Goal: Task Accomplishment & Management: Use online tool/utility

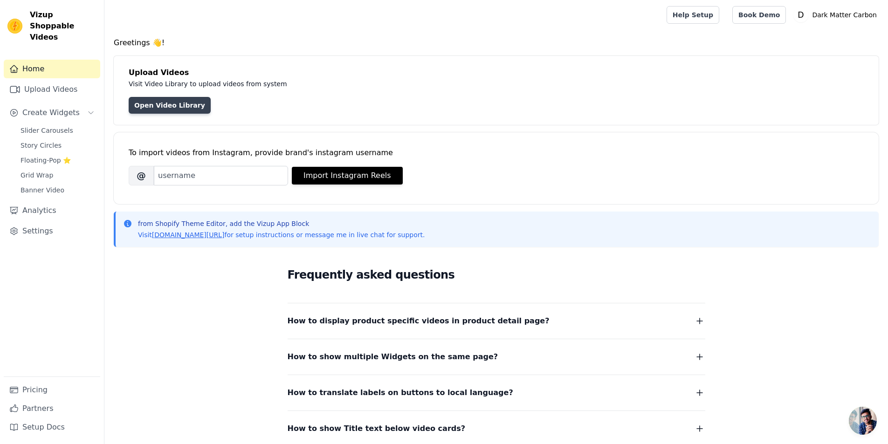
click at [158, 109] on link "Open Video Library" at bounding box center [170, 105] width 82 height 17
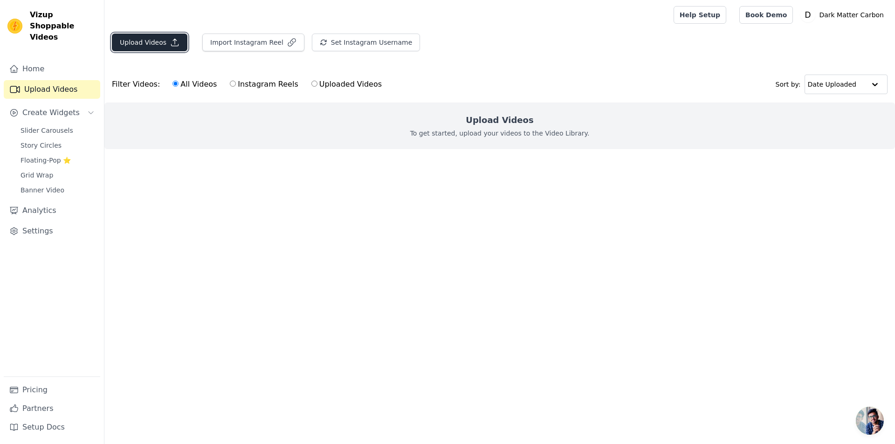
click at [150, 45] on button "Upload Videos" at bounding box center [150, 43] width 76 height 18
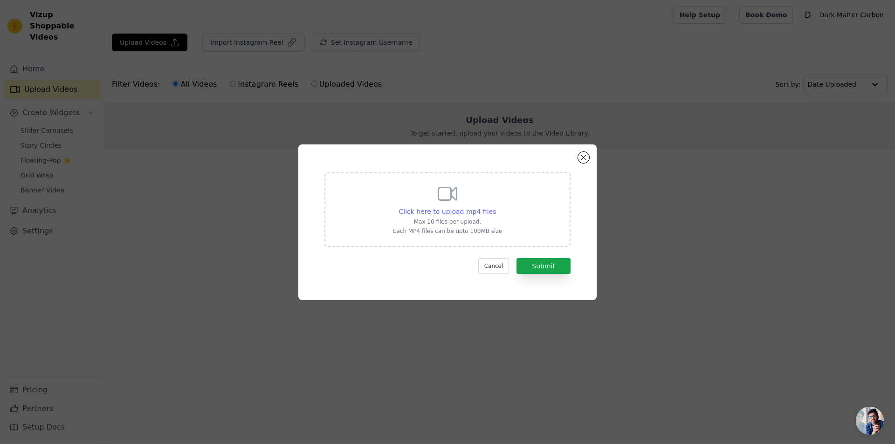
click at [457, 212] on span "Click here to upload mp4 files" at bounding box center [447, 211] width 97 height 7
click at [496, 207] on input "Click here to upload mp4 files Max 10 files per upload. Each MP4 files can be u…" at bounding box center [496, 207] width 0 height 0
type input "C:\fakepath\carboon.mp4"
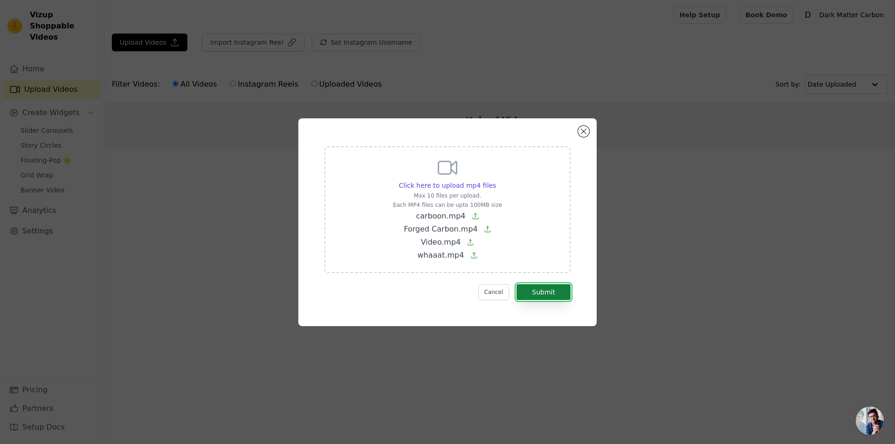
click at [544, 292] on button "Submit" at bounding box center [544, 292] width 54 height 16
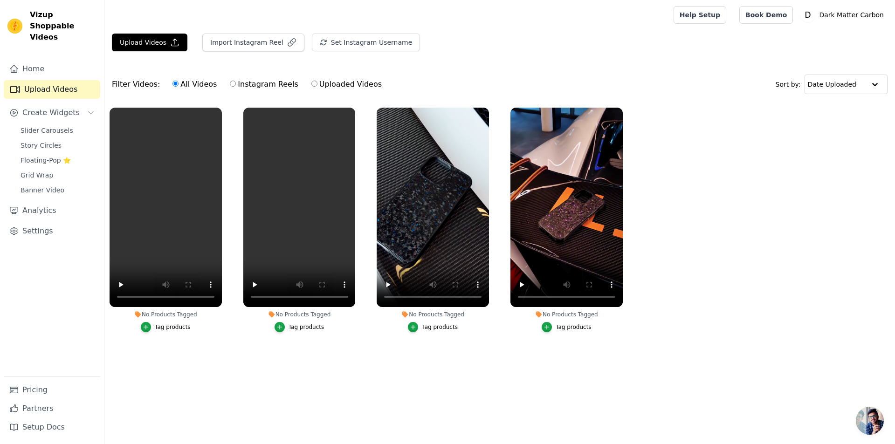
click at [166, 331] on button "Tag products" at bounding box center [166, 327] width 50 height 10
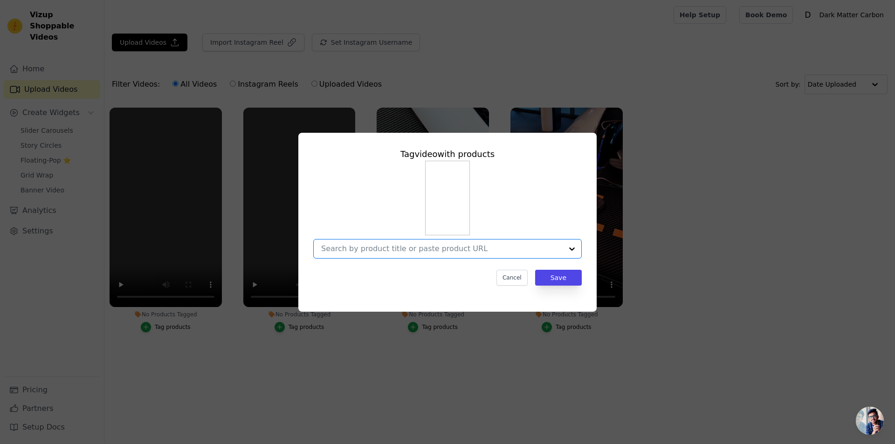
click at [480, 247] on input "No Products Tagged Tag video with products Option undefined, selected. Select i…" at bounding box center [442, 248] width 242 height 9
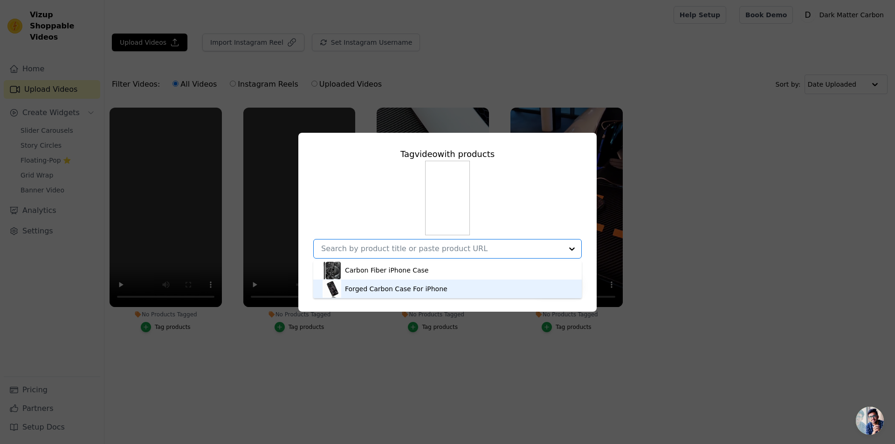
click at [479, 294] on div "Forged Carbon Case For iPhone" at bounding box center [448, 289] width 250 height 19
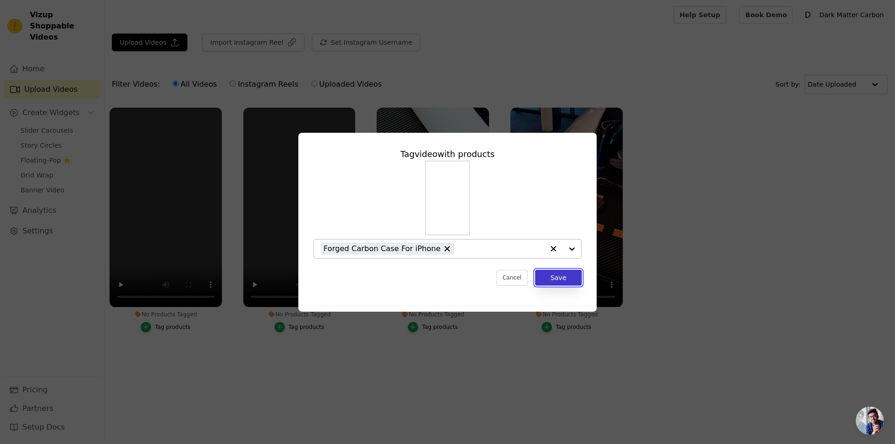
click at [575, 282] on button "Save" at bounding box center [558, 278] width 47 height 16
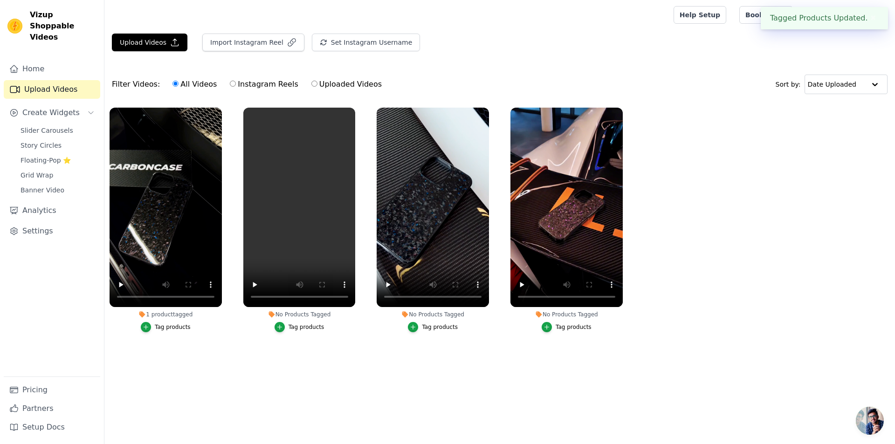
click at [299, 326] on div "Tag products" at bounding box center [307, 327] width 36 height 7
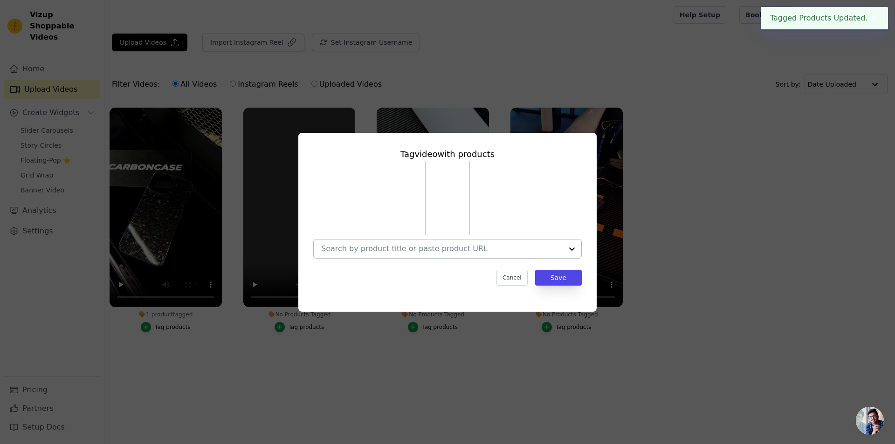
click at [501, 252] on input "No Products Tagged Tag video with products Cancel Save Tag products" at bounding box center [442, 248] width 242 height 9
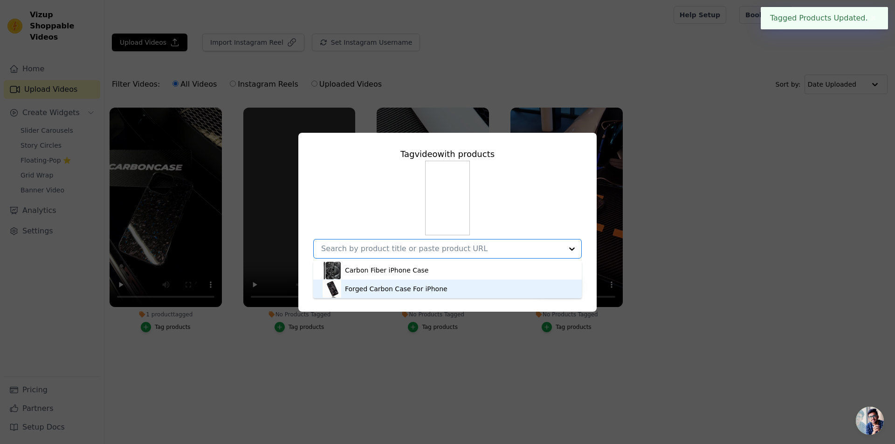
click at [478, 289] on div "Forged Carbon Case For iPhone" at bounding box center [448, 289] width 250 height 19
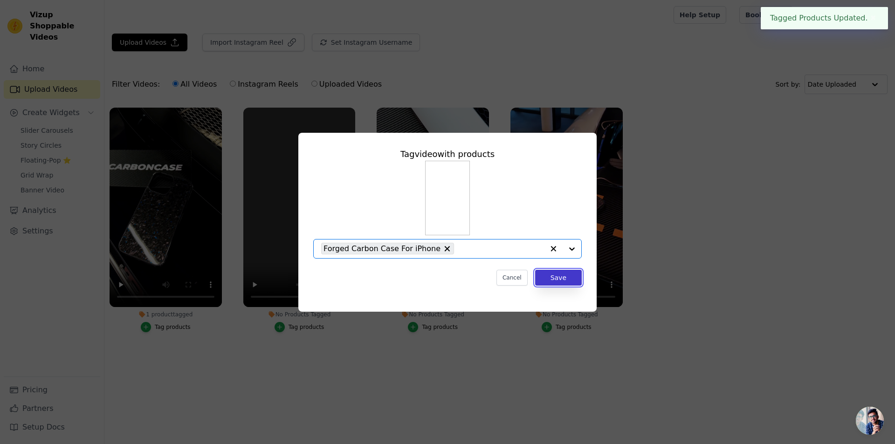
click at [558, 283] on button "Save" at bounding box center [558, 278] width 47 height 16
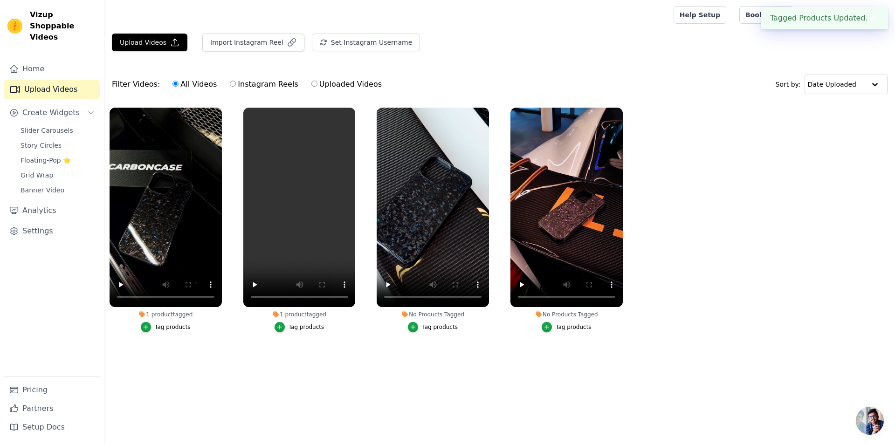
click at [444, 325] on div "Tag products" at bounding box center [440, 327] width 36 height 7
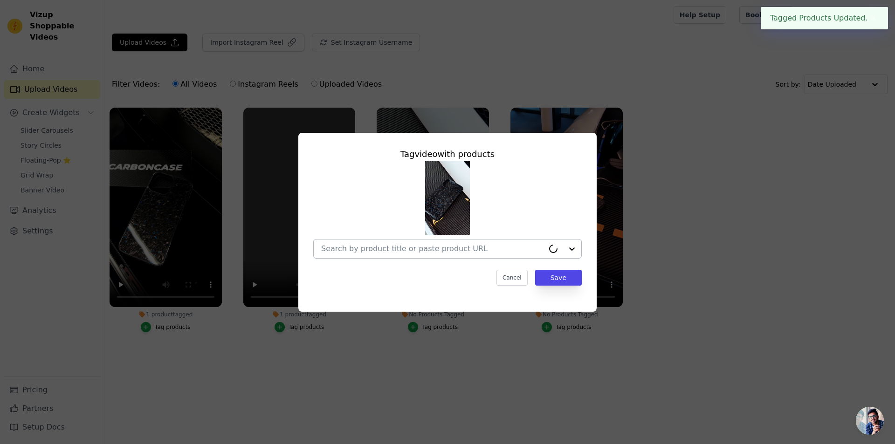
click at [533, 243] on div at bounding box center [432, 249] width 223 height 19
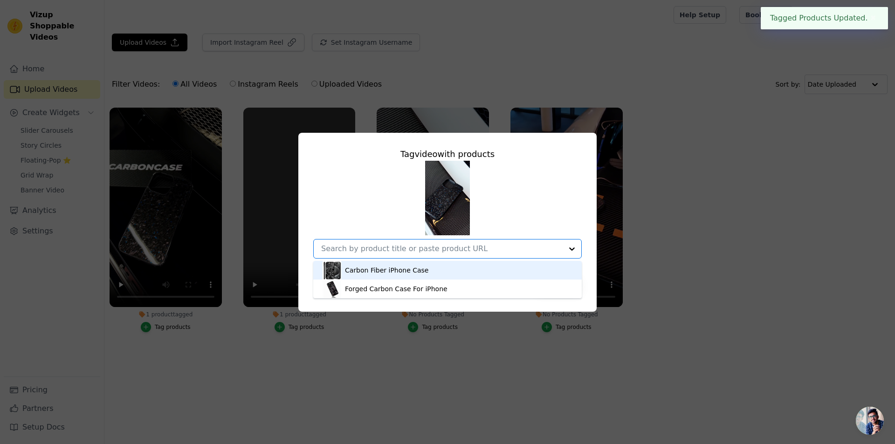
drag, startPoint x: 533, startPoint y: 246, endPoint x: 533, endPoint y: 259, distance: 13.1
click at [533, 247] on input "No Products Tagged Tag video with products Carbon Fiber iPhone Case Forged Carb…" at bounding box center [442, 248] width 242 height 9
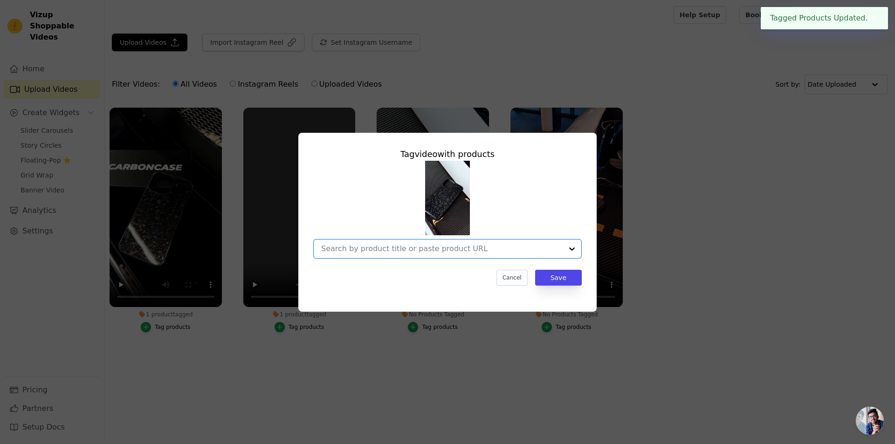
click at [530, 250] on input "No Products Tagged Tag video with products Option undefined, selected. Select i…" at bounding box center [442, 248] width 242 height 9
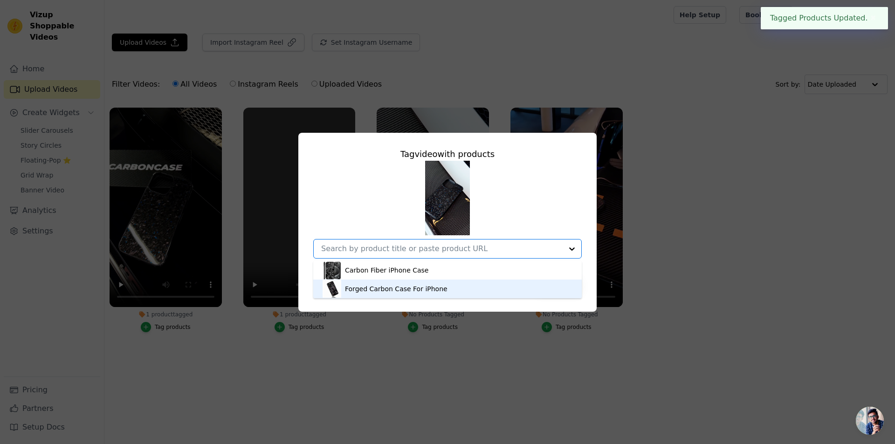
click at [521, 289] on div "Forged Carbon Case For iPhone" at bounding box center [448, 289] width 250 height 19
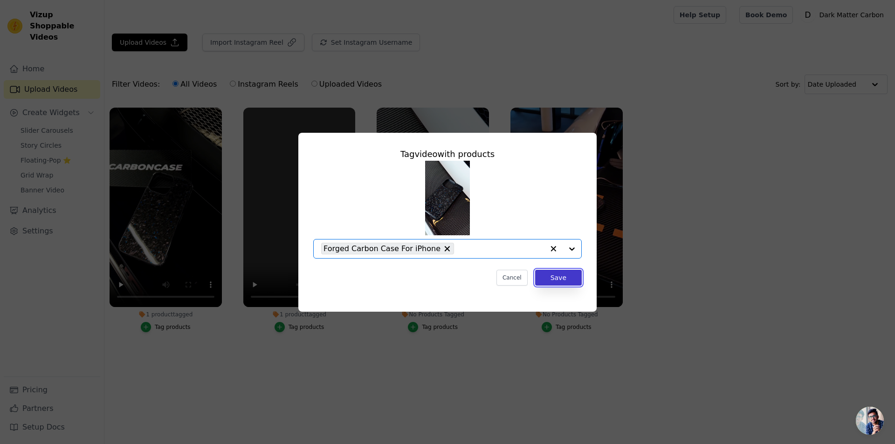
click at [575, 276] on button "Save" at bounding box center [558, 278] width 47 height 16
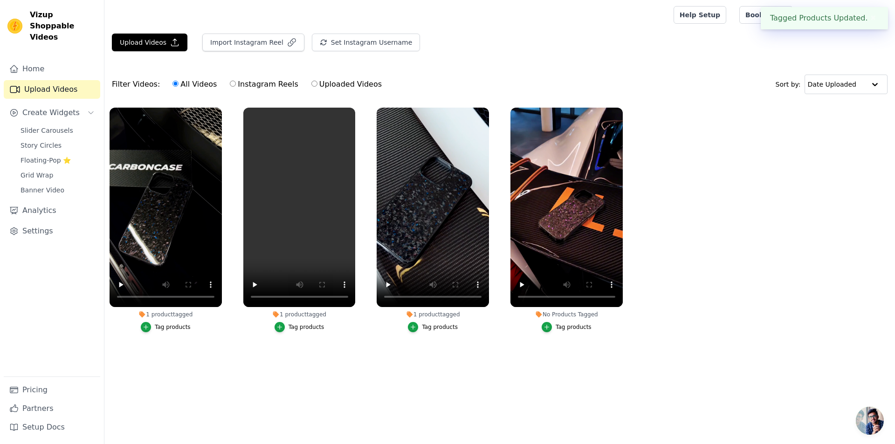
click at [566, 329] on div "Tag products" at bounding box center [574, 327] width 36 height 7
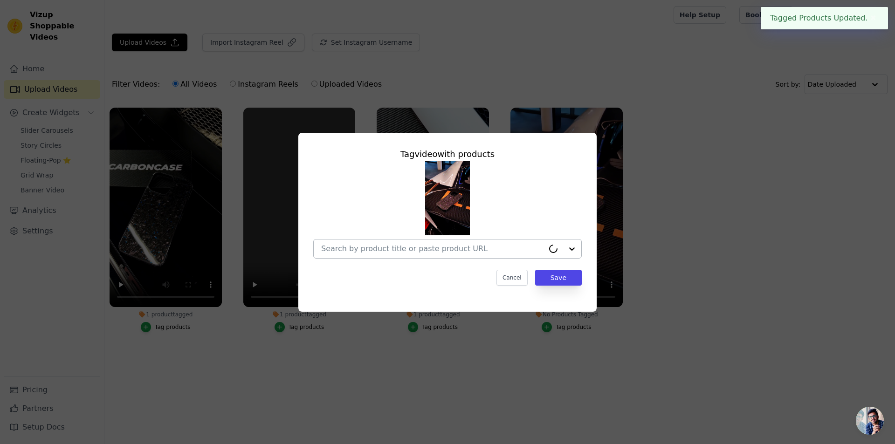
click at [523, 245] on input "No Products Tagged Tag video with products Cancel Save Tag products" at bounding box center [432, 248] width 223 height 9
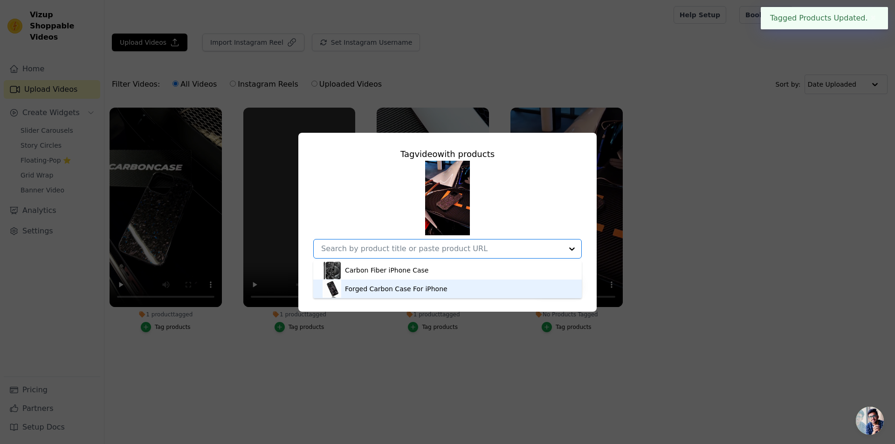
click at [518, 284] on div "Forged Carbon Case For iPhone" at bounding box center [448, 289] width 250 height 19
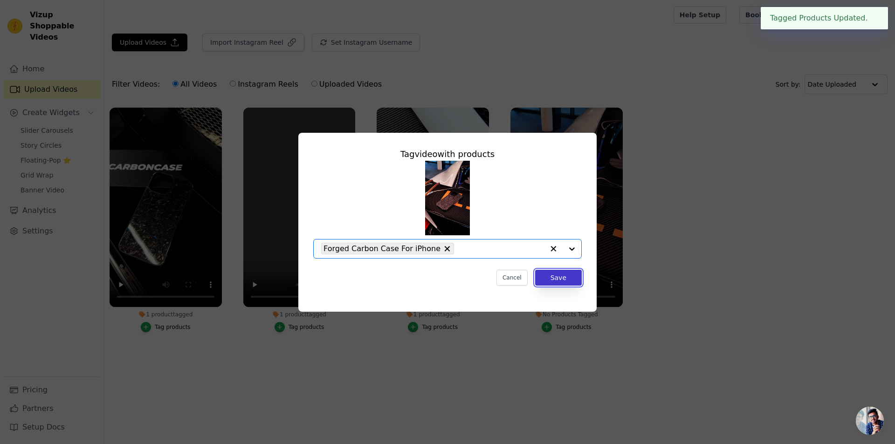
click at [564, 280] on button "Save" at bounding box center [558, 278] width 47 height 16
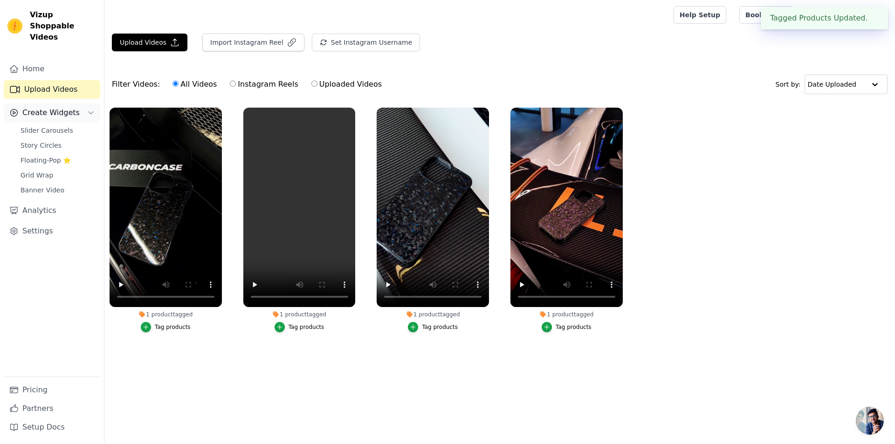
click at [63, 107] on span "Create Widgets" at bounding box center [50, 112] width 57 height 11
click at [56, 126] on span "Slider Carousels" at bounding box center [47, 130] width 53 height 9
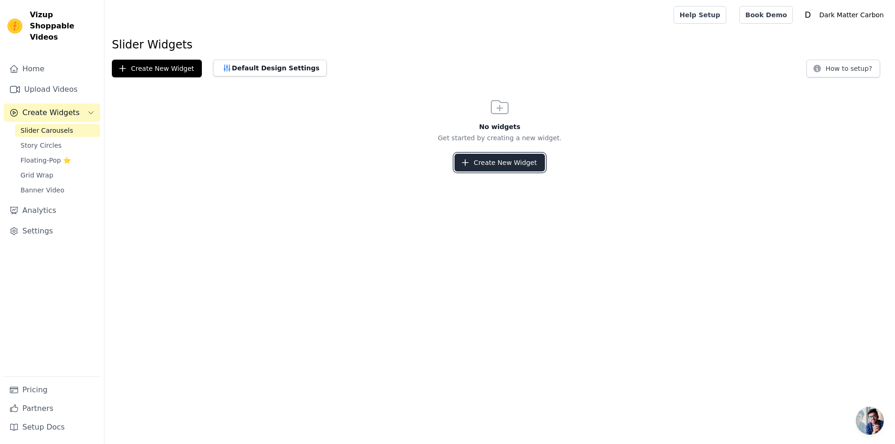
click at [517, 159] on button "Create New Widget" at bounding box center [500, 163] width 90 height 18
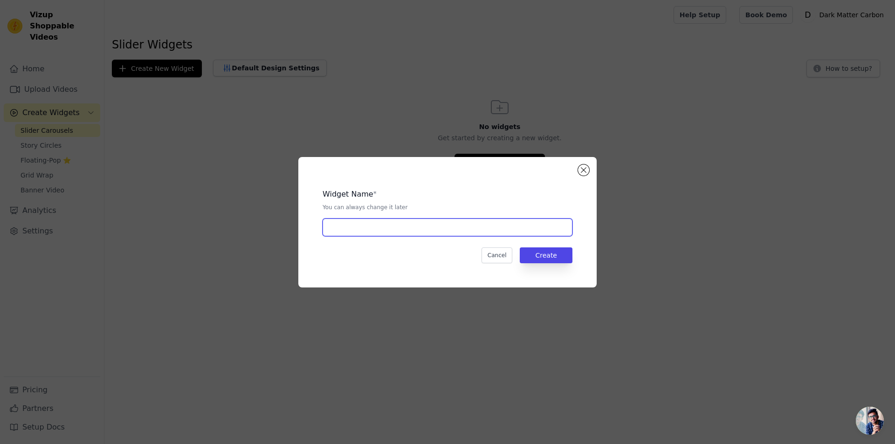
click at [431, 228] on input "text" at bounding box center [448, 228] width 250 height 18
type input "widget"
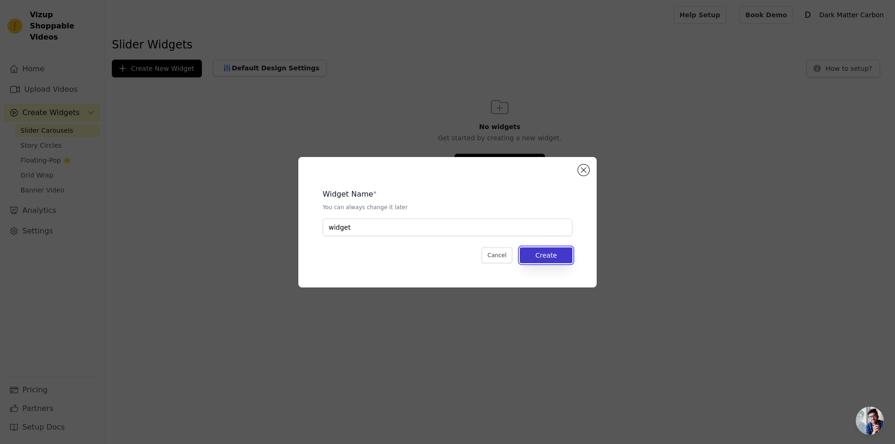
click at [540, 249] on button "Create" at bounding box center [546, 256] width 53 height 16
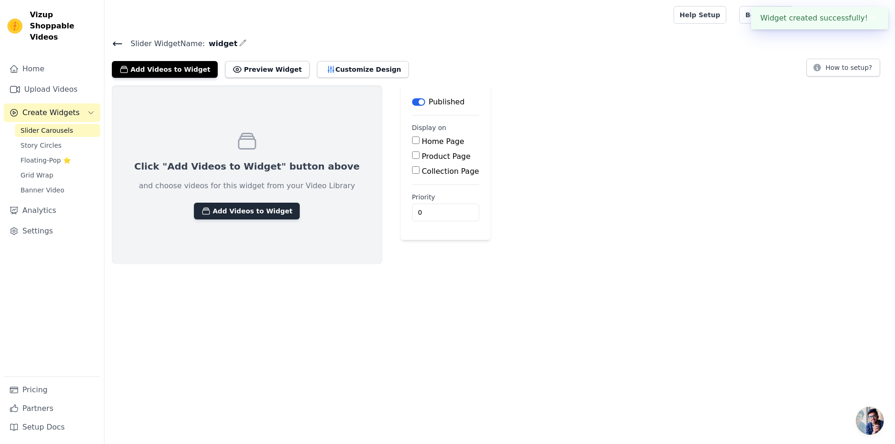
click at [268, 211] on button "Add Videos to Widget" at bounding box center [247, 211] width 106 height 17
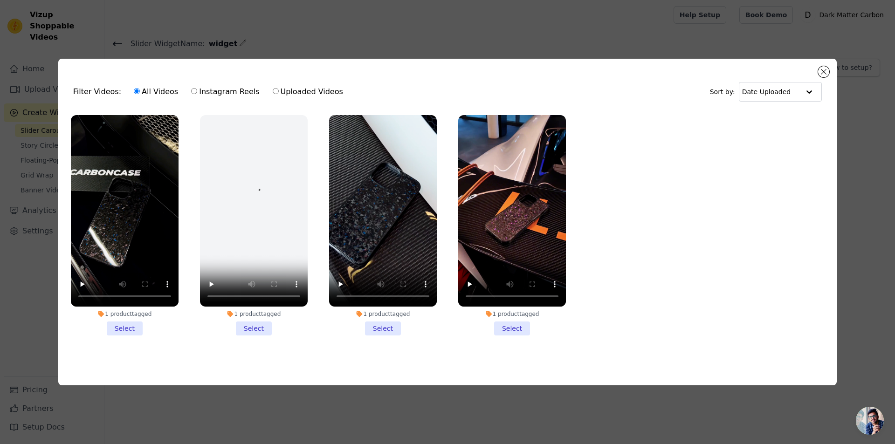
click at [129, 324] on li "1 product tagged Select" at bounding box center [125, 225] width 108 height 221
click at [0, 0] on input "1 product tagged Select" at bounding box center [0, 0] width 0 height 0
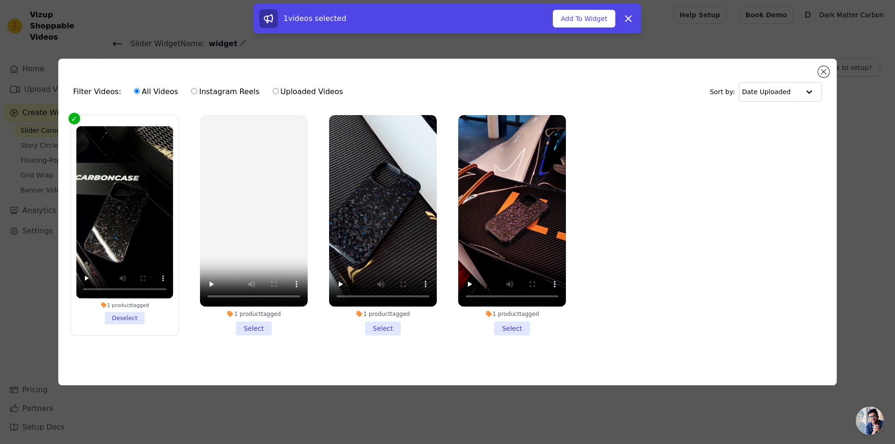
click at [257, 330] on li "1 product tagged Select" at bounding box center [254, 225] width 108 height 221
click at [0, 0] on input "1 product tagged Select" at bounding box center [0, 0] width 0 height 0
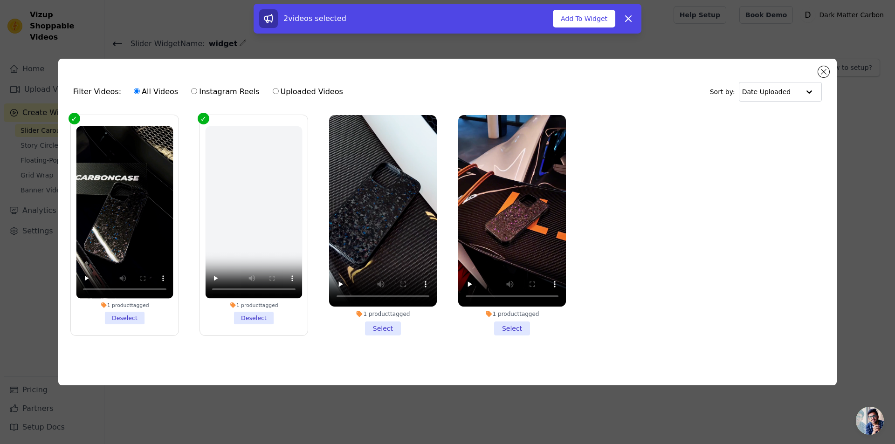
click at [396, 332] on li "1 product tagged Select" at bounding box center [383, 225] width 108 height 221
click at [0, 0] on input "1 product tagged Select" at bounding box center [0, 0] width 0 height 0
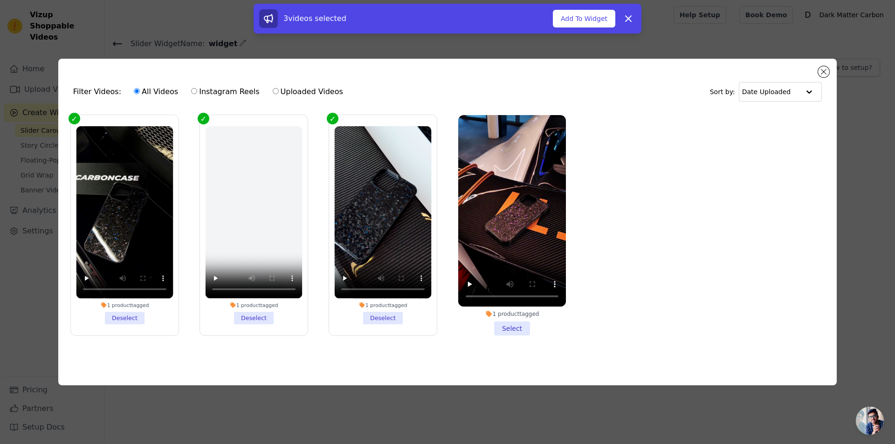
click at [532, 326] on li "1 product tagged Select" at bounding box center [512, 225] width 108 height 221
click at [0, 0] on input "1 product tagged Select" at bounding box center [0, 0] width 0 height 0
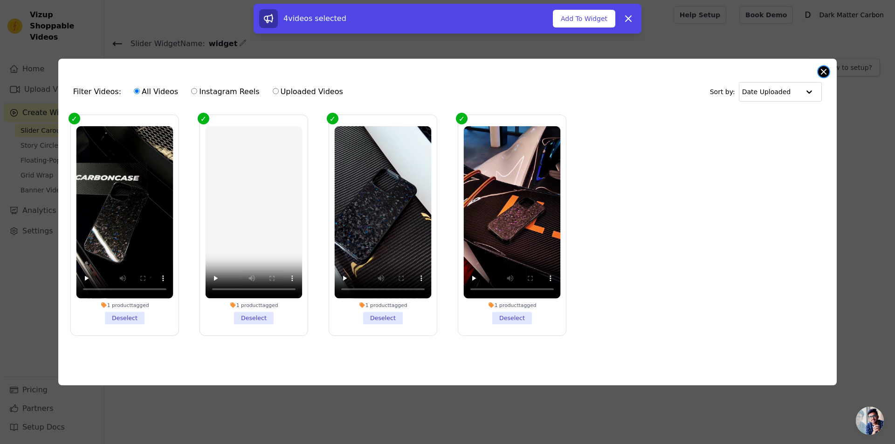
click at [820, 70] on button "Close modal" at bounding box center [823, 71] width 11 height 11
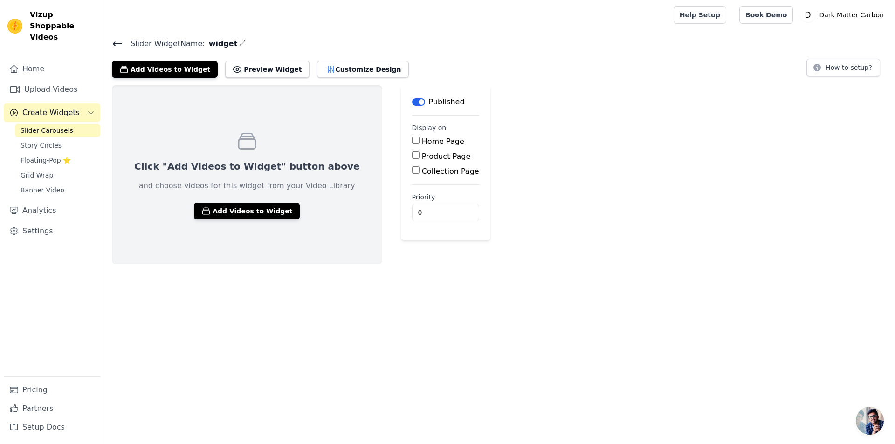
click at [422, 155] on label "Product Page" at bounding box center [446, 156] width 49 height 9
click at [415, 155] on input "Product Page" at bounding box center [415, 155] width 7 height 7
checkbox input "true"
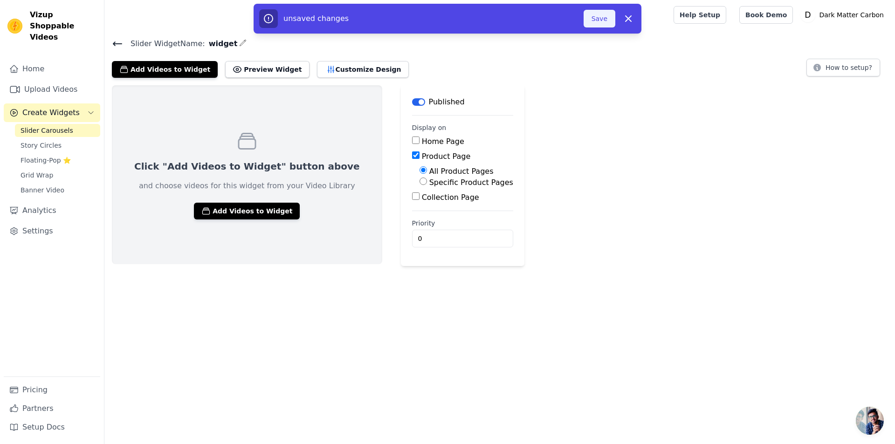
click at [596, 20] on button "Save" at bounding box center [600, 19] width 32 height 18
click at [277, 74] on button "Preview Widget" at bounding box center [267, 69] width 84 height 17
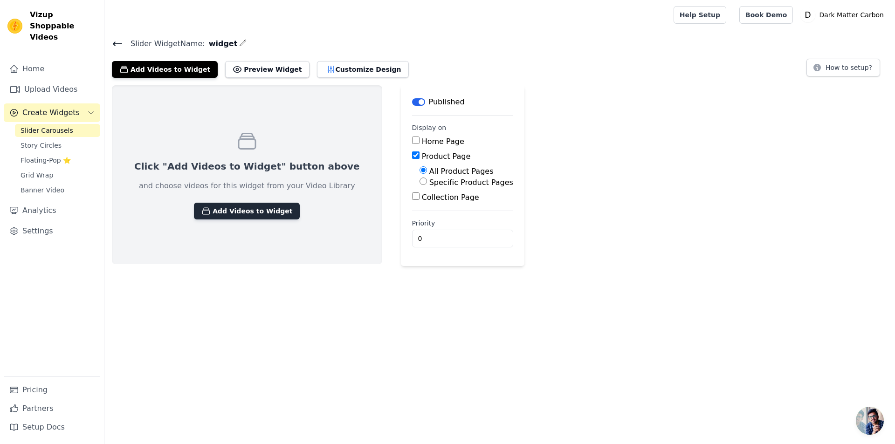
click at [253, 212] on button "Add Videos to Widget" at bounding box center [247, 211] width 106 height 17
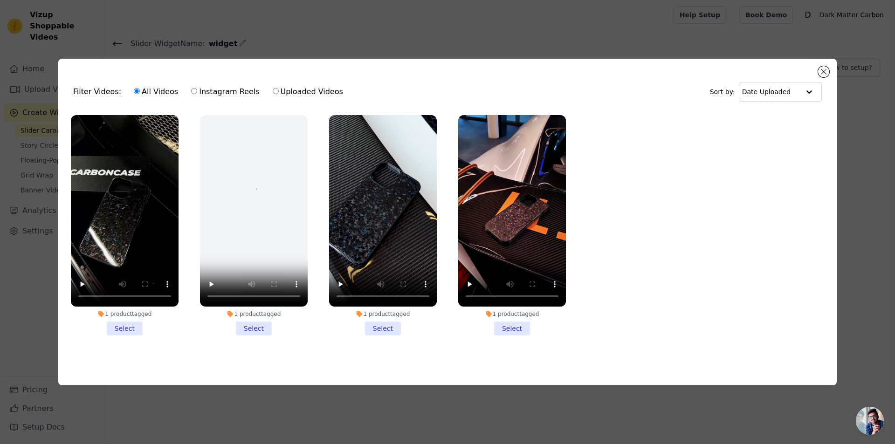
click at [383, 327] on li "1 product tagged Select" at bounding box center [383, 225] width 108 height 221
click at [0, 0] on input "1 product tagged Select" at bounding box center [0, 0] width 0 height 0
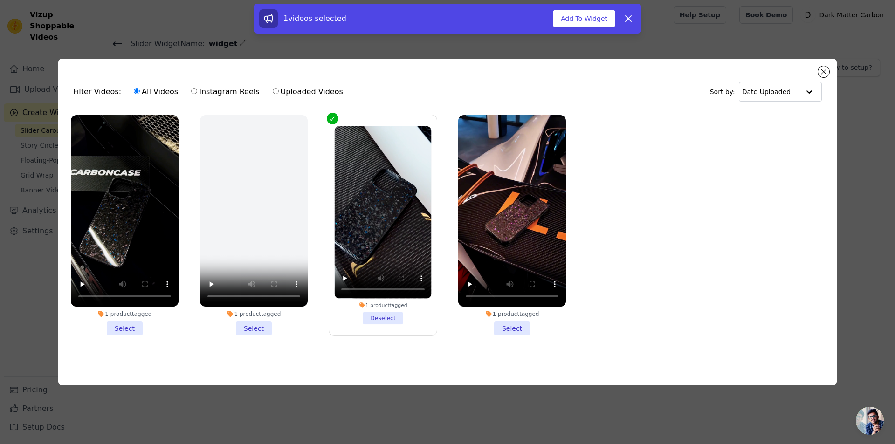
drag, startPoint x: 261, startPoint y: 324, endPoint x: 229, endPoint y: 329, distance: 32.1
click at [261, 324] on li "1 product tagged Select" at bounding box center [254, 225] width 108 height 221
click at [0, 0] on input "1 product tagged Select" at bounding box center [0, 0] width 0 height 0
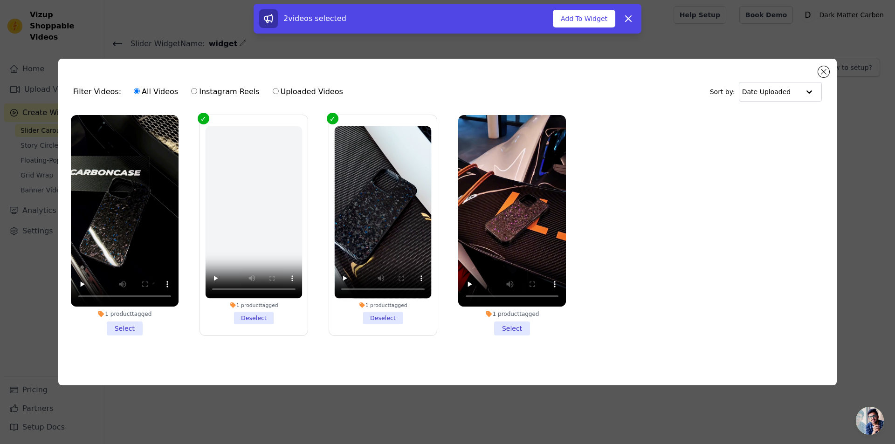
click at [119, 325] on li "1 product tagged Select" at bounding box center [125, 225] width 108 height 221
click at [0, 0] on input "1 product tagged Select" at bounding box center [0, 0] width 0 height 0
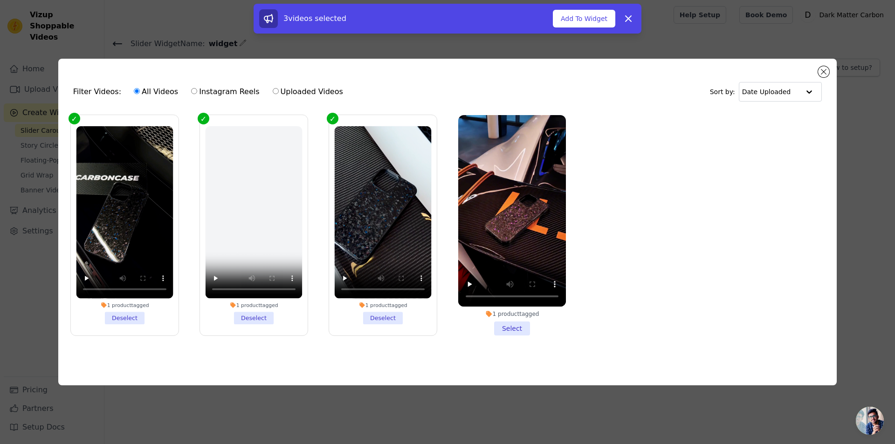
drag, startPoint x: 257, startPoint y: 309, endPoint x: 270, endPoint y: 318, distance: 15.9
click at [256, 309] on li "1 product tagged Deselect" at bounding box center [253, 225] width 97 height 198
click at [264, 314] on li "1 product tagged Deselect" at bounding box center [253, 225] width 97 height 198
click at [261, 317] on li "1 product tagged Deselect" at bounding box center [253, 225] width 97 height 198
click at [0, 0] on input "1 product tagged Deselect" at bounding box center [0, 0] width 0 height 0
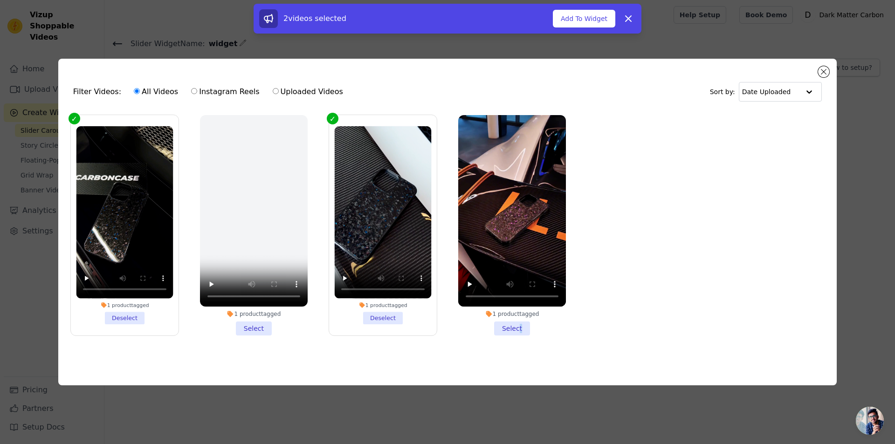
click at [518, 329] on li "1 product tagged Select" at bounding box center [512, 225] width 108 height 221
click at [513, 326] on li "1 product tagged Select" at bounding box center [512, 225] width 108 height 221
click at [0, 0] on input "1 product tagged Select" at bounding box center [0, 0] width 0 height 0
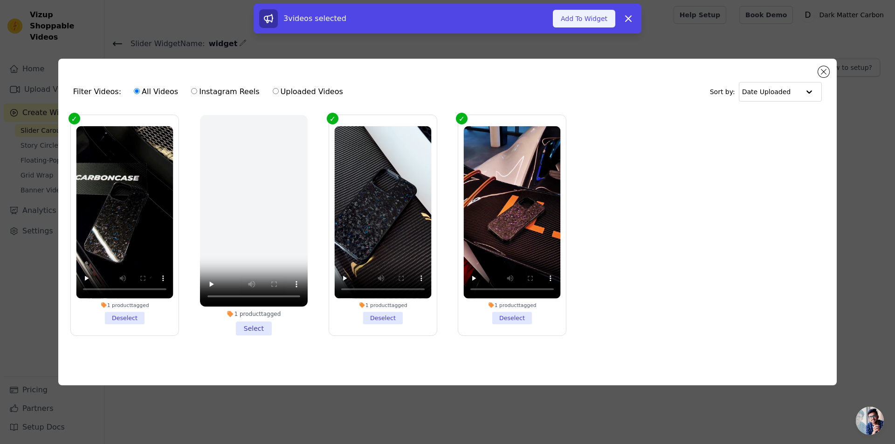
click at [590, 16] on button "Add To Widget" at bounding box center [584, 19] width 62 height 18
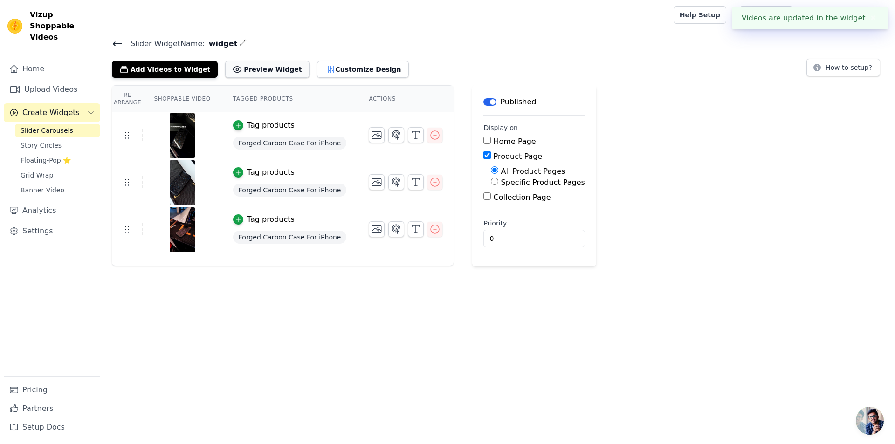
click at [241, 64] on button "Preview Widget" at bounding box center [267, 69] width 84 height 17
click at [269, 222] on div "Tag products" at bounding box center [271, 219] width 48 height 11
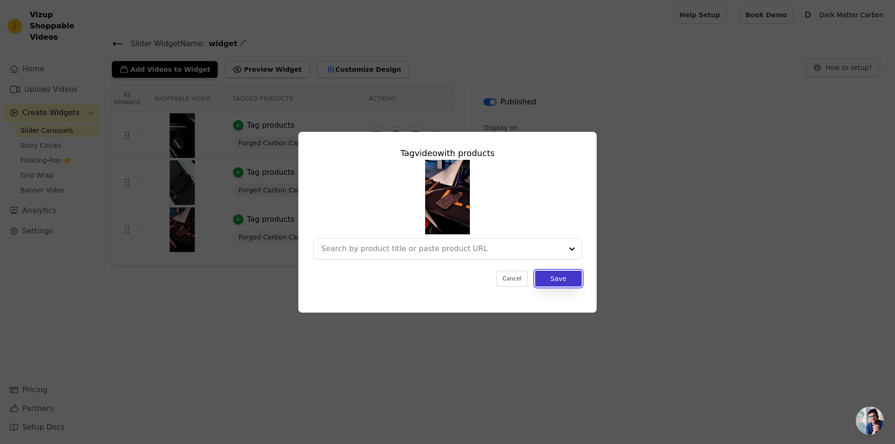
click at [556, 283] on button "Save" at bounding box center [558, 279] width 47 height 16
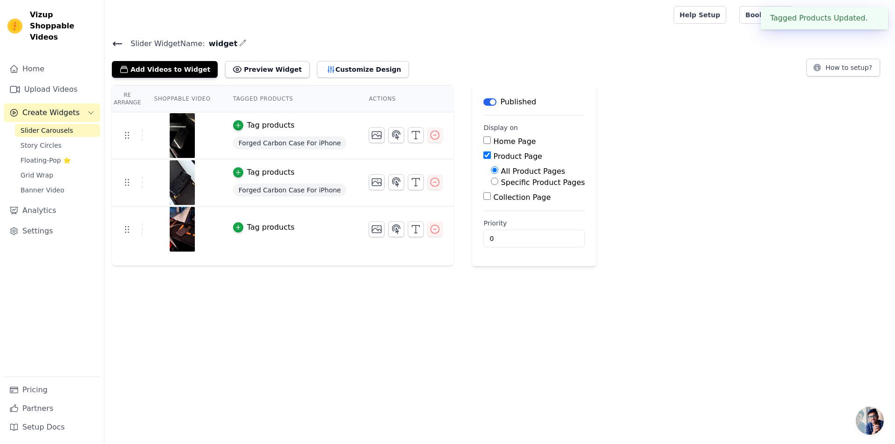
click at [261, 175] on div "Tag products" at bounding box center [271, 172] width 48 height 11
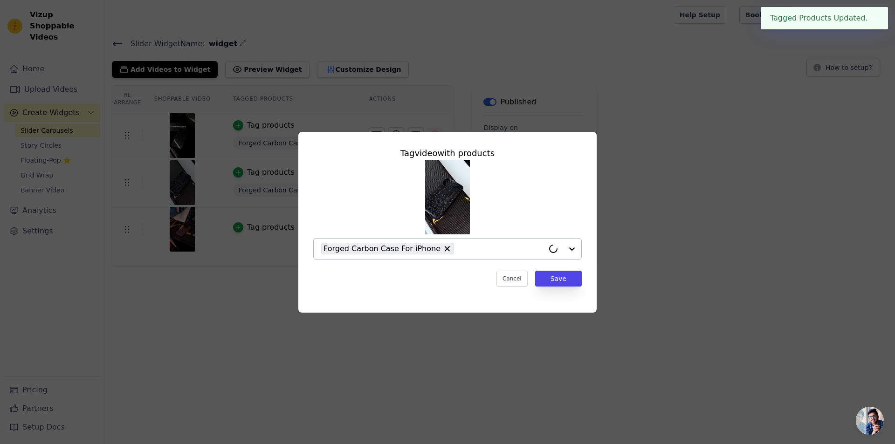
click at [440, 252] on div "Forged Carbon Case For iPhone" at bounding box center [387, 249] width 133 height 12
click at [564, 279] on button "Save" at bounding box center [558, 279] width 47 height 16
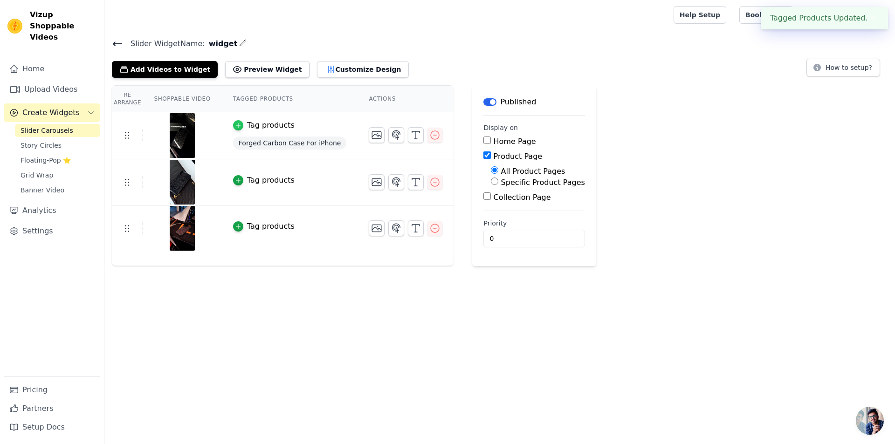
click at [235, 124] on icon "button" at bounding box center [238, 125] width 7 height 7
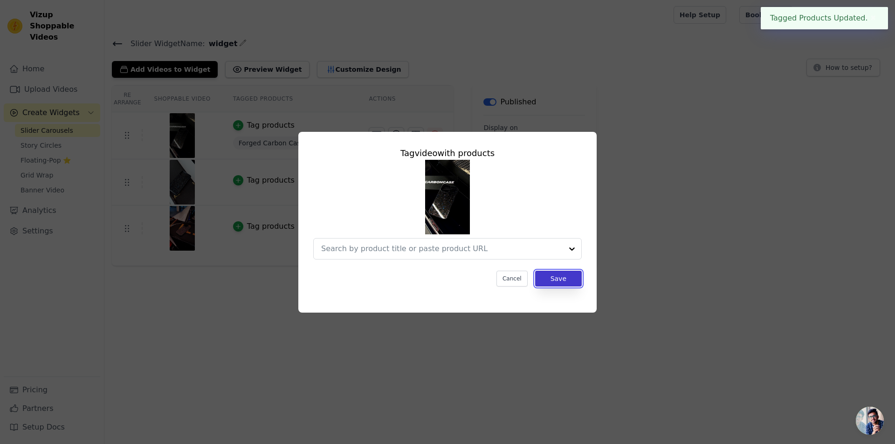
click at [550, 281] on button "Save" at bounding box center [558, 279] width 47 height 16
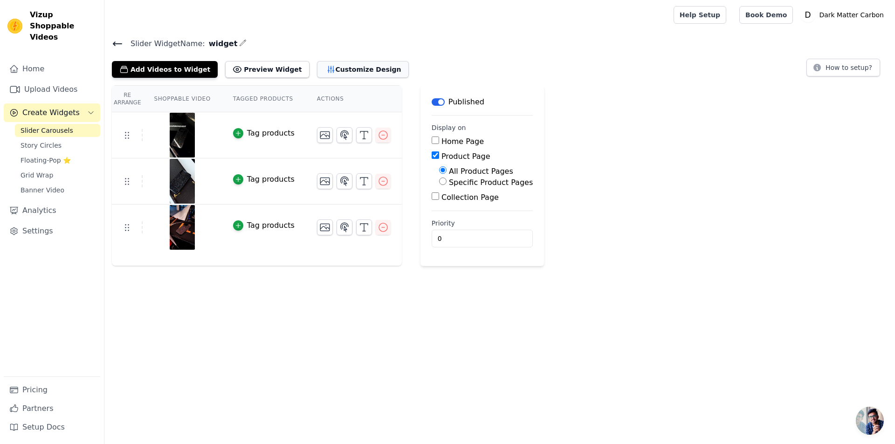
click at [342, 73] on button "Customize Design" at bounding box center [363, 69] width 92 height 17
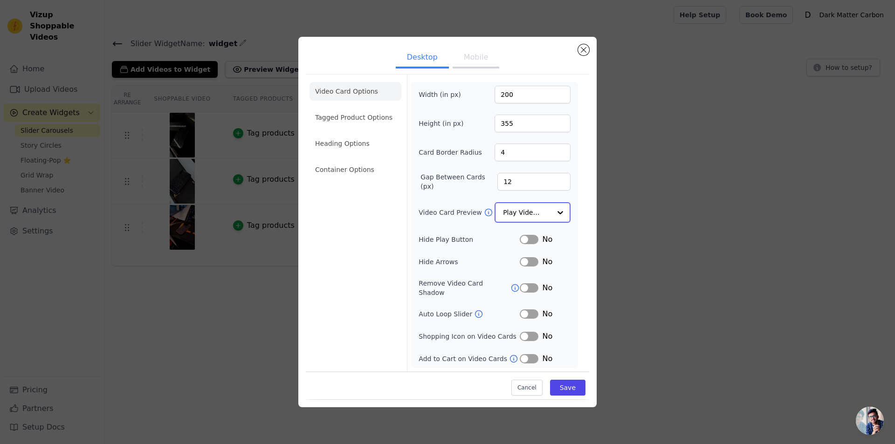
click at [551, 215] on div "Play Video In Loop" at bounding box center [533, 212] width 76 height 21
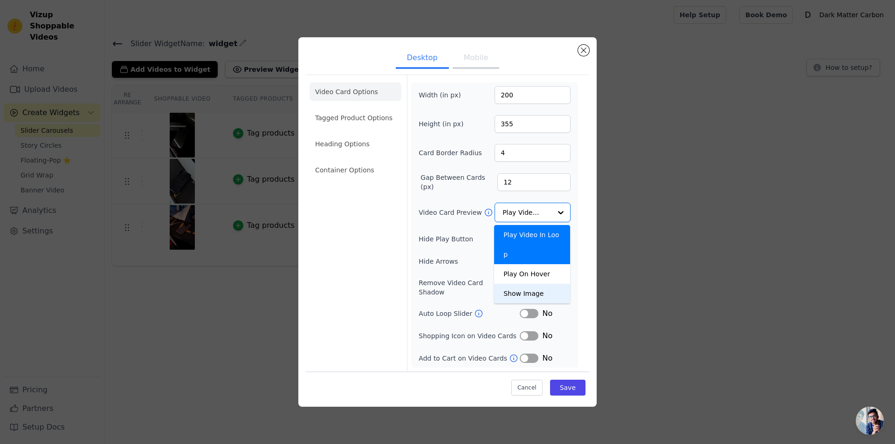
click at [592, 246] on div "Desktop Mobile Video Card Options Tagged Product Options Heading Options Contai…" at bounding box center [447, 222] width 298 height 370
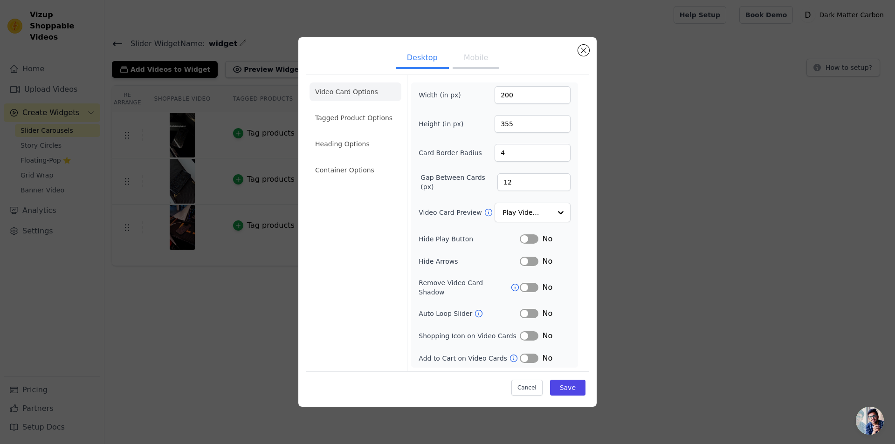
click at [529, 242] on button "Label" at bounding box center [529, 239] width 19 height 9
click at [532, 266] on button "Label" at bounding box center [529, 261] width 19 height 9
click at [511, 286] on icon at bounding box center [515, 287] width 9 height 9
click at [528, 291] on button "Label" at bounding box center [529, 287] width 19 height 9
click at [474, 310] on icon at bounding box center [478, 313] width 9 height 9
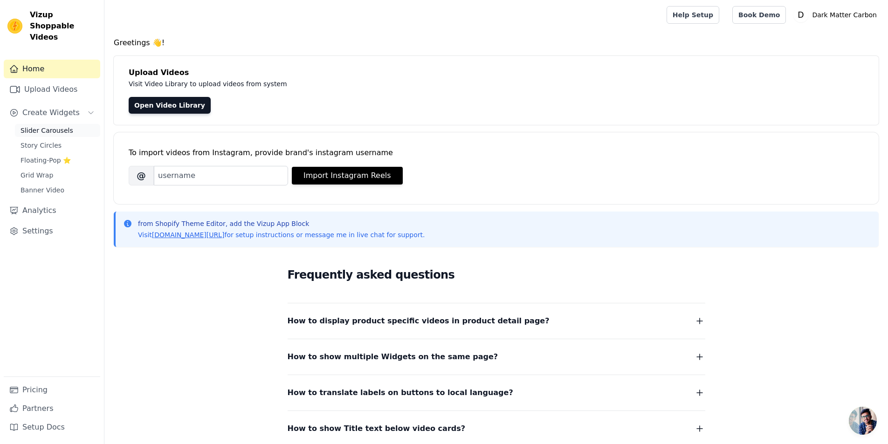
click at [52, 126] on span "Slider Carousels" at bounding box center [47, 130] width 53 height 9
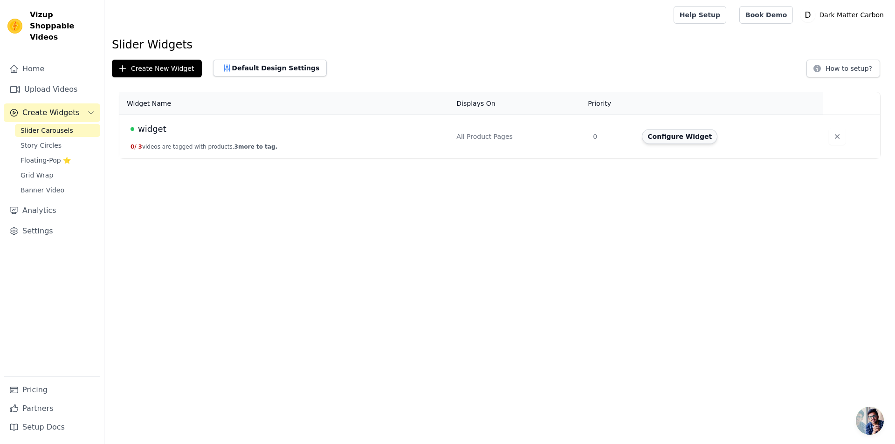
click at [669, 139] on button "Configure Widget" at bounding box center [680, 136] width 76 height 15
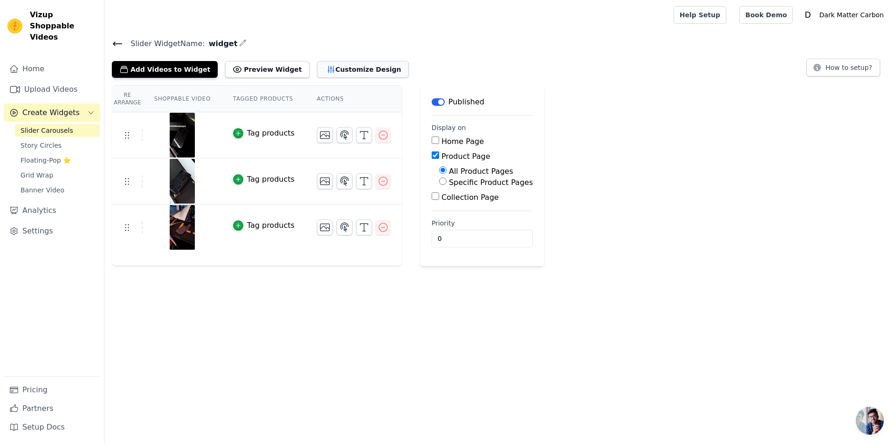
click at [338, 74] on button "Customize Design" at bounding box center [363, 69] width 92 height 17
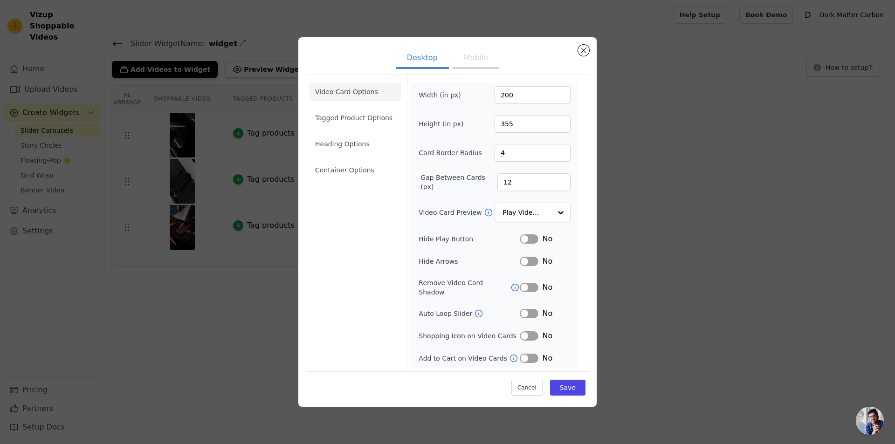
click at [524, 243] on button "Label" at bounding box center [529, 239] width 19 height 9
click at [525, 262] on button "Label" at bounding box center [529, 261] width 19 height 9
click at [530, 266] on button "Label" at bounding box center [529, 261] width 19 height 9
click at [531, 266] on button "Label" at bounding box center [529, 261] width 19 height 9
click at [531, 288] on button "Label" at bounding box center [529, 287] width 19 height 9
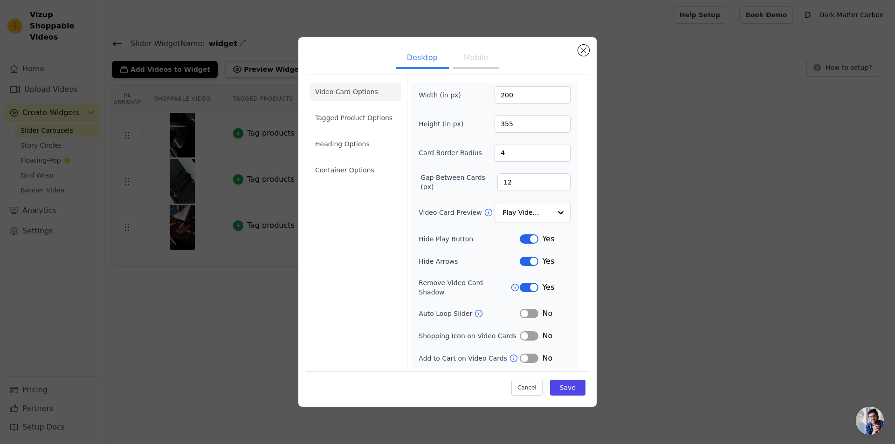
click at [534, 304] on div "Width (in px) 200 Height (in px) 355 Card Border Radius 4 Gap Between Cards (px…" at bounding box center [495, 225] width 152 height 278
click at [536, 309] on button "Label" at bounding box center [529, 313] width 19 height 9
click at [533, 331] on div "No" at bounding box center [545, 336] width 51 height 11
click at [564, 380] on button "Save" at bounding box center [567, 388] width 35 height 16
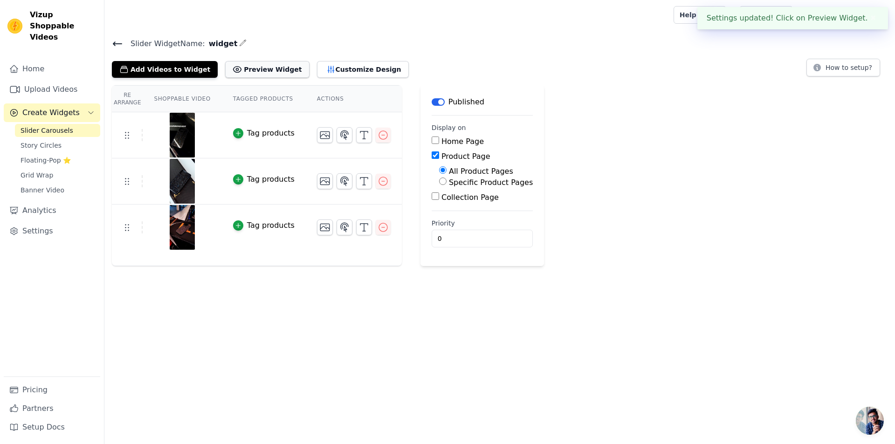
click at [267, 62] on button "Preview Widget" at bounding box center [267, 69] width 84 height 17
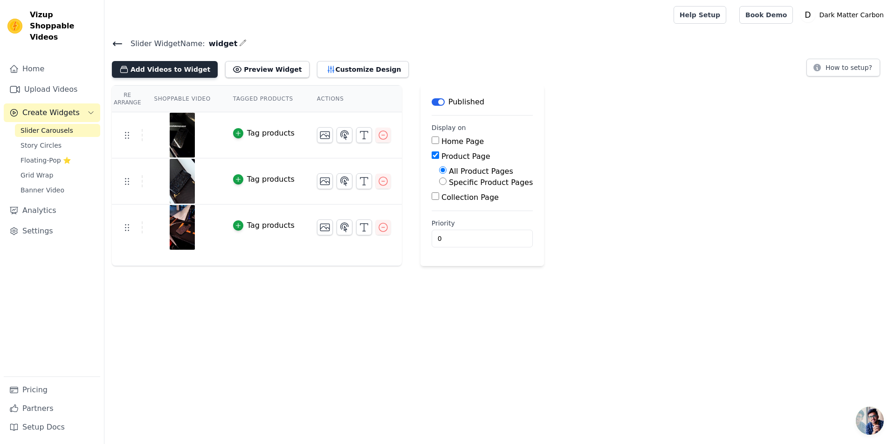
click at [188, 69] on button "Add Videos to Widget" at bounding box center [165, 69] width 106 height 17
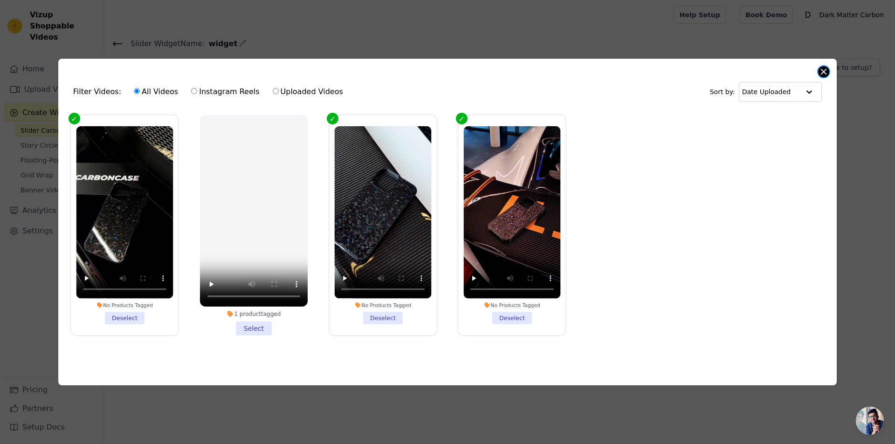
click at [822, 68] on button "Close modal" at bounding box center [823, 71] width 11 height 11
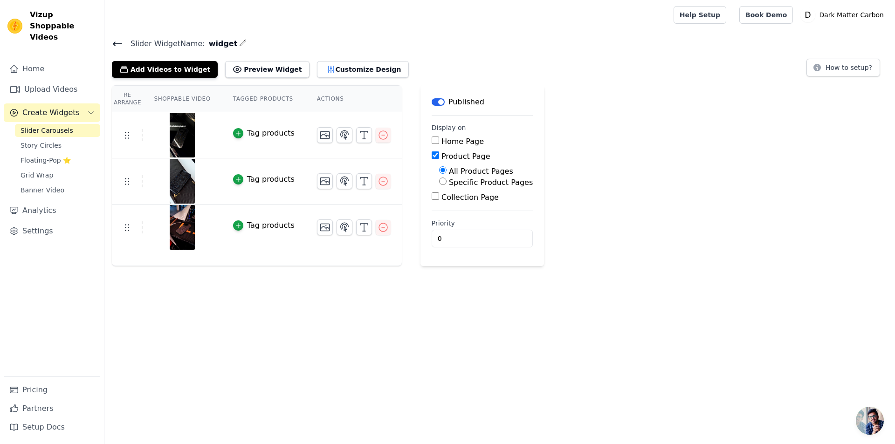
click at [119, 43] on icon at bounding box center [117, 44] width 8 height 4
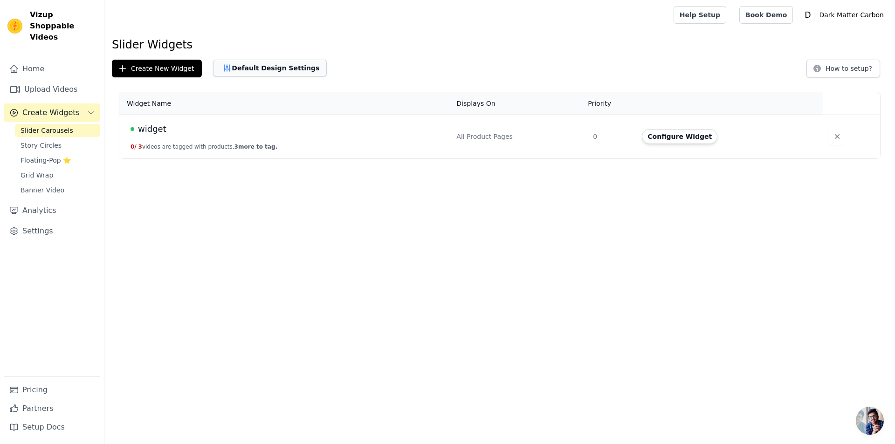
click at [246, 75] on button "Default Design Settings" at bounding box center [270, 68] width 114 height 17
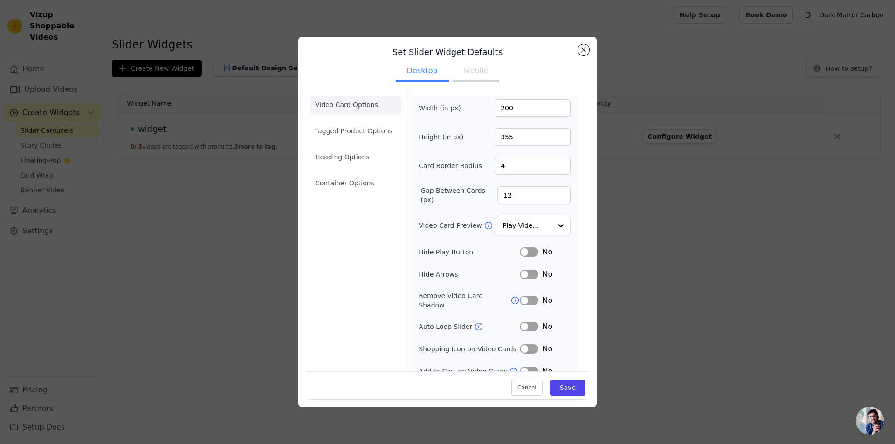
scroll to position [9, 0]
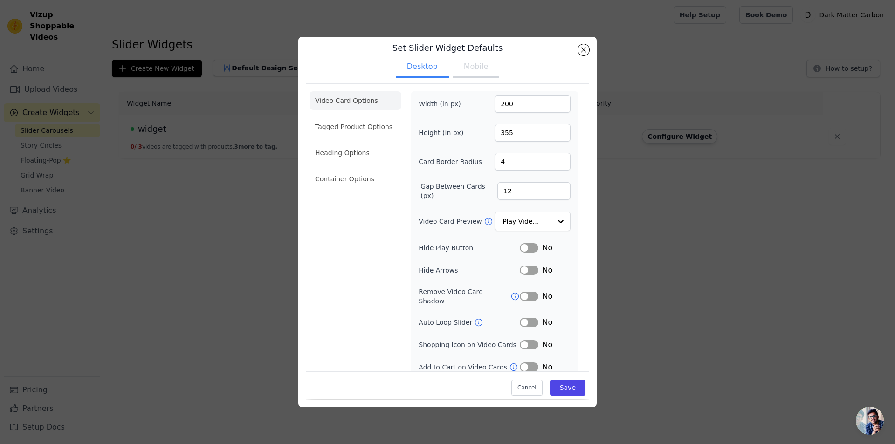
click at [470, 64] on button "Mobile" at bounding box center [476, 67] width 47 height 21
click at [422, 73] on button "Desktop" at bounding box center [422, 67] width 53 height 21
click at [524, 248] on button "Label" at bounding box center [529, 247] width 19 height 9
click at [534, 270] on div "No" at bounding box center [545, 270] width 51 height 11
click at [528, 269] on button "Label" at bounding box center [529, 270] width 19 height 9
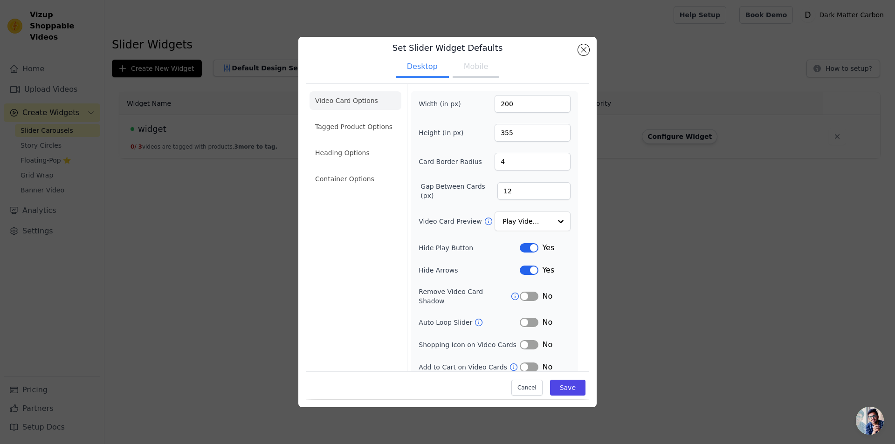
click at [527, 292] on button "Label" at bounding box center [529, 296] width 19 height 9
click at [525, 318] on button "Label" at bounding box center [529, 322] width 19 height 9
click at [526, 340] on button "Label" at bounding box center [529, 344] width 19 height 9
click at [527, 340] on button "Label" at bounding box center [529, 344] width 19 height 9
click at [461, 69] on button "Mobile" at bounding box center [476, 67] width 47 height 21
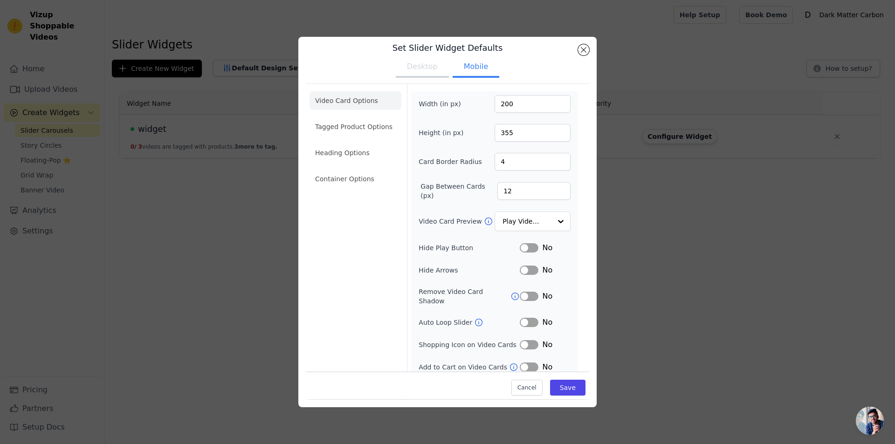
click at [525, 248] on button "Label" at bounding box center [529, 247] width 19 height 9
click at [525, 273] on button "Label" at bounding box center [529, 270] width 19 height 9
click at [530, 296] on button "Label" at bounding box center [529, 296] width 19 height 9
click at [524, 318] on button "Label" at bounding box center [529, 322] width 19 height 9
click at [427, 71] on button "Desktop" at bounding box center [422, 67] width 53 height 21
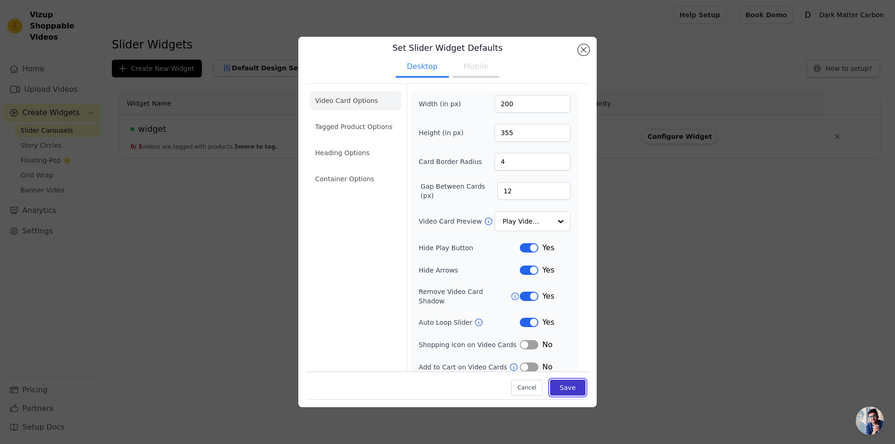
click at [566, 390] on button "Save" at bounding box center [567, 389] width 35 height 16
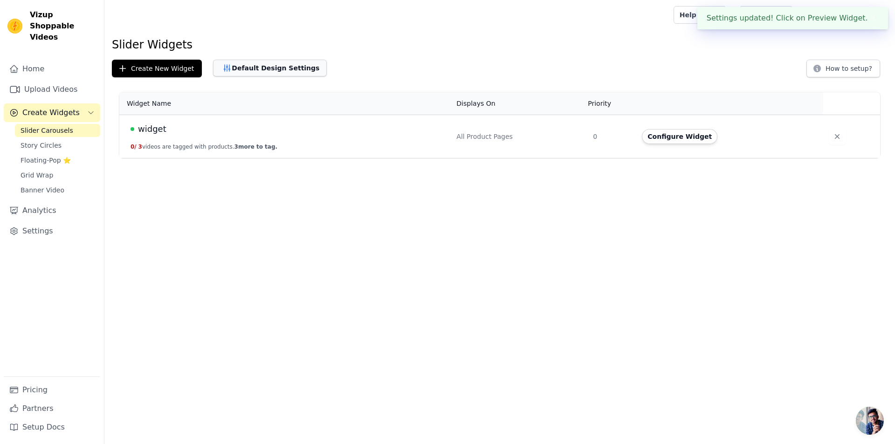
click at [238, 69] on button "Default Design Settings" at bounding box center [270, 68] width 114 height 17
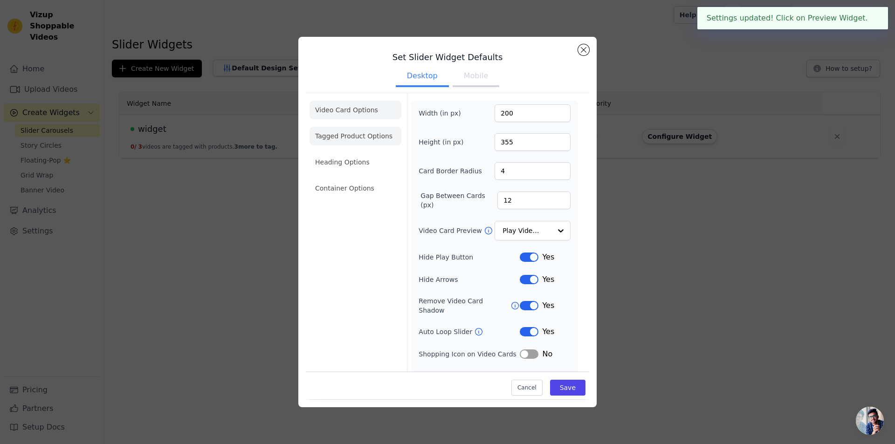
click at [365, 179] on li "Tagged Product Options" at bounding box center [356, 188] width 92 height 19
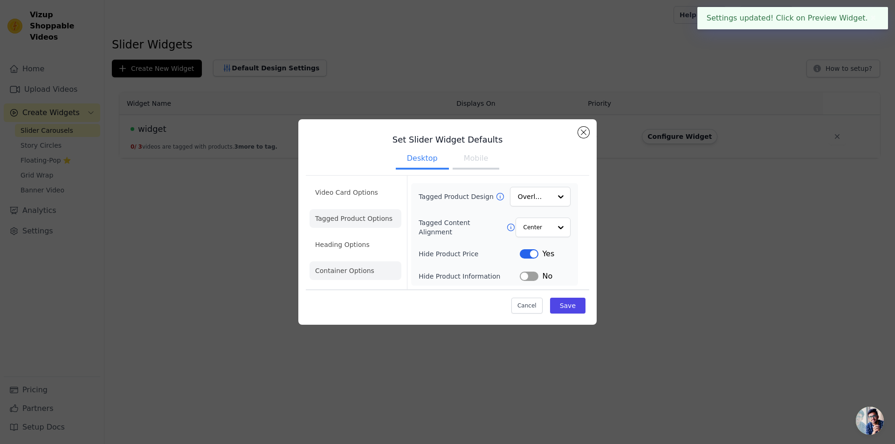
click at [357, 248] on li "Heading Options" at bounding box center [356, 245] width 92 height 19
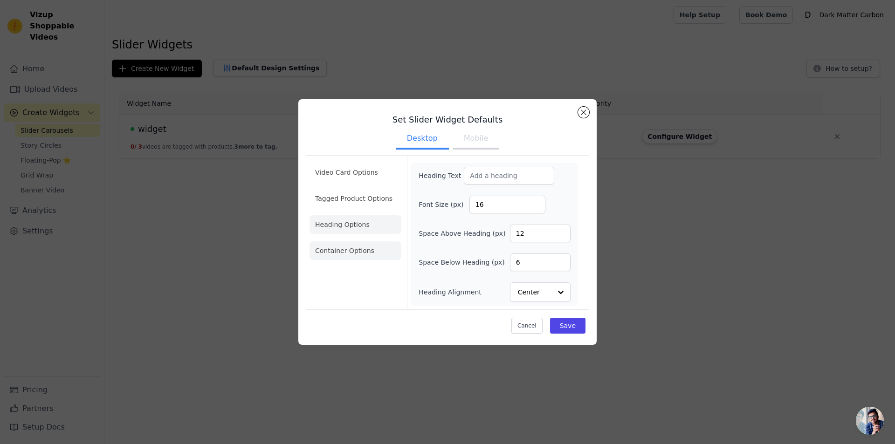
click at [369, 250] on li "Container Options" at bounding box center [356, 251] width 92 height 19
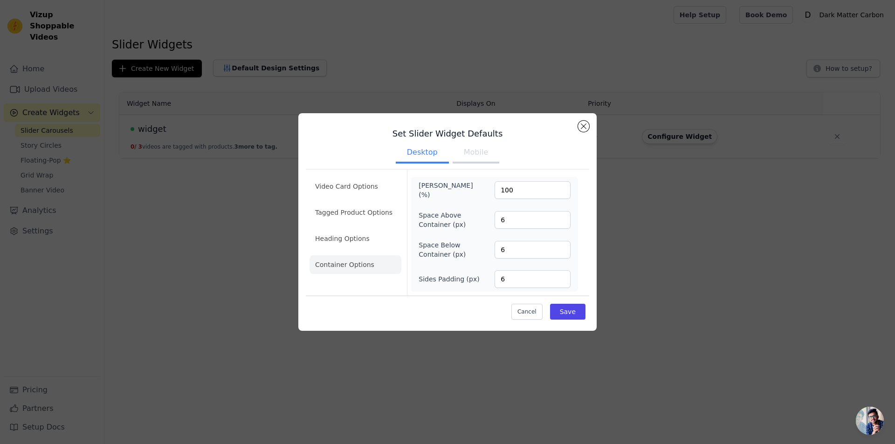
drag, startPoint x: 465, startPoint y: 160, endPoint x: 470, endPoint y: 158, distance: 5.2
click at [470, 158] on button "Mobile" at bounding box center [476, 153] width 47 height 21
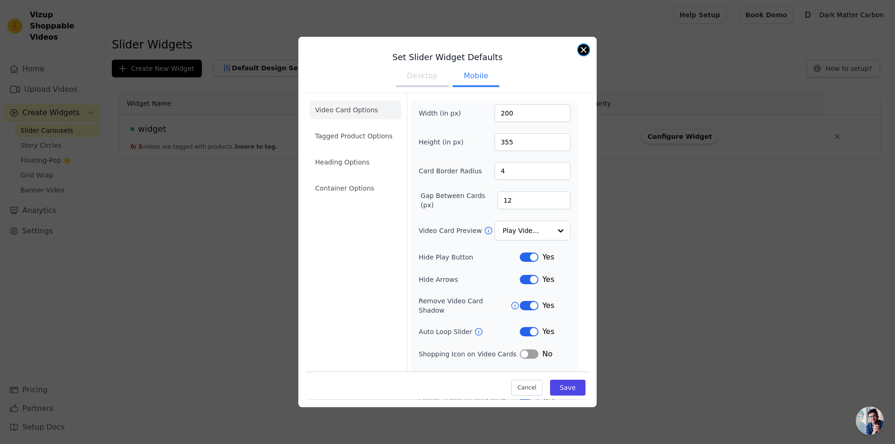
click at [582, 51] on button "Close modal" at bounding box center [583, 49] width 11 height 11
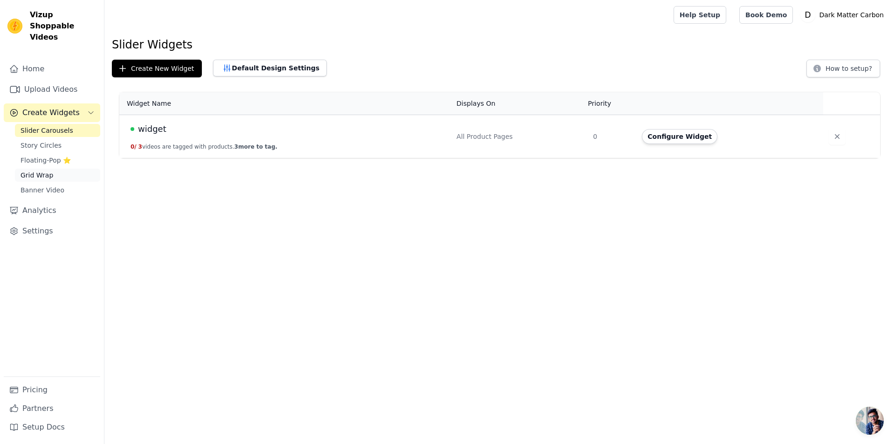
click at [55, 170] on link "Grid Wrap" at bounding box center [57, 175] width 85 height 13
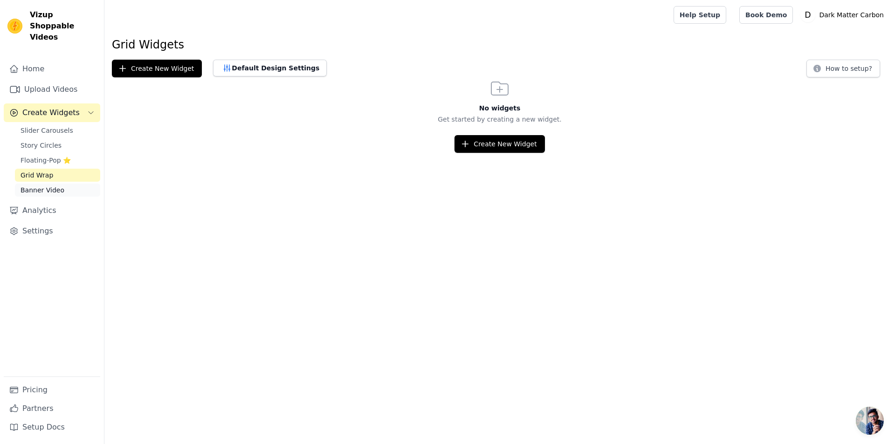
click at [59, 186] on span "Banner Video" at bounding box center [43, 190] width 44 height 9
click at [73, 139] on link "Story Circles" at bounding box center [57, 145] width 85 height 13
click at [77, 124] on link "Slider Carousels" at bounding box center [57, 130] width 85 height 13
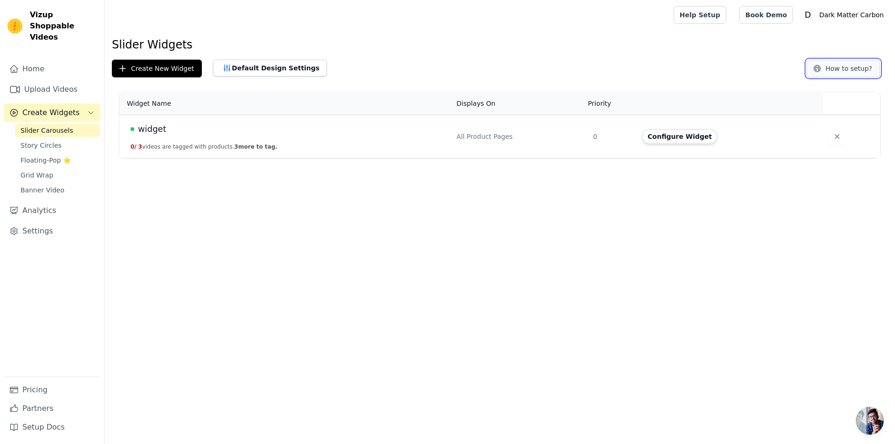
click at [848, 72] on button "How to setup?" at bounding box center [844, 69] width 74 height 18
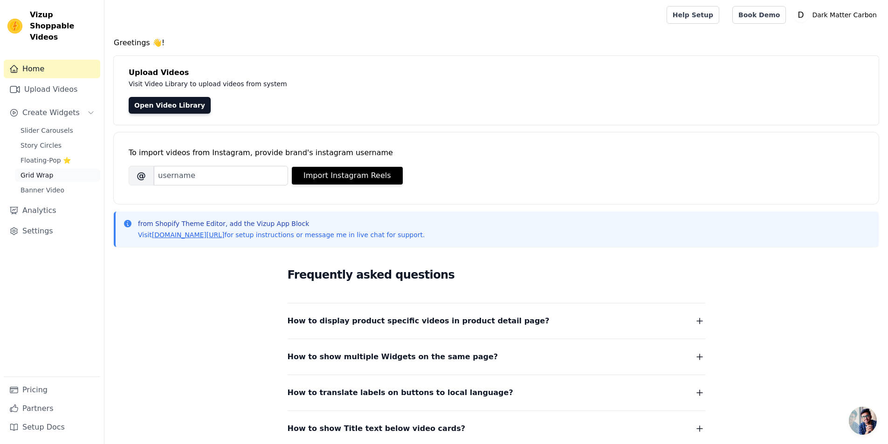
click at [35, 171] on span "Grid Wrap" at bounding box center [37, 175] width 33 height 9
click at [50, 171] on span "Grid Wrap" at bounding box center [37, 175] width 33 height 9
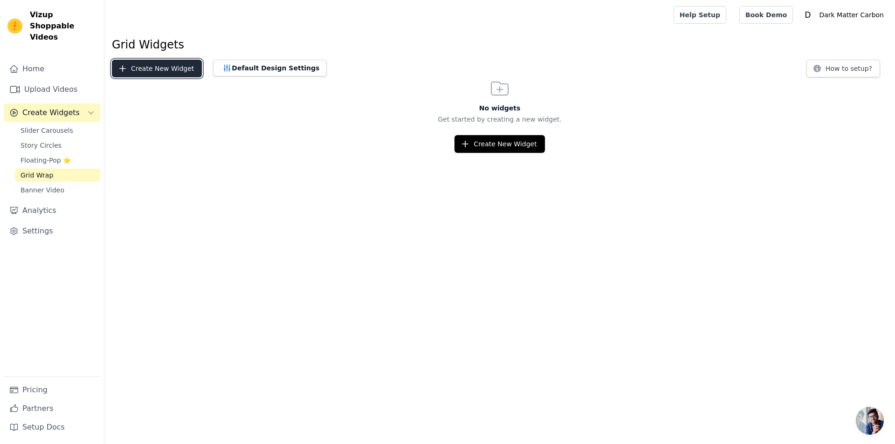
click at [156, 73] on button "Create New Widget" at bounding box center [157, 69] width 90 height 18
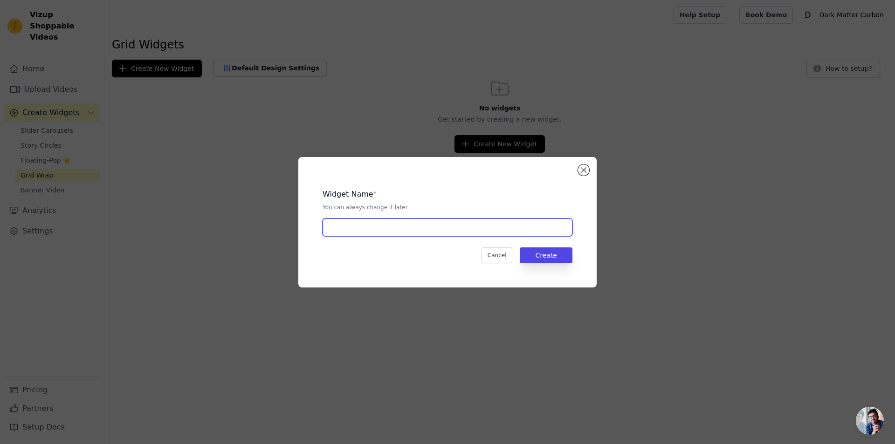
click at [408, 232] on input "text" at bounding box center [448, 228] width 250 height 18
type input "product"
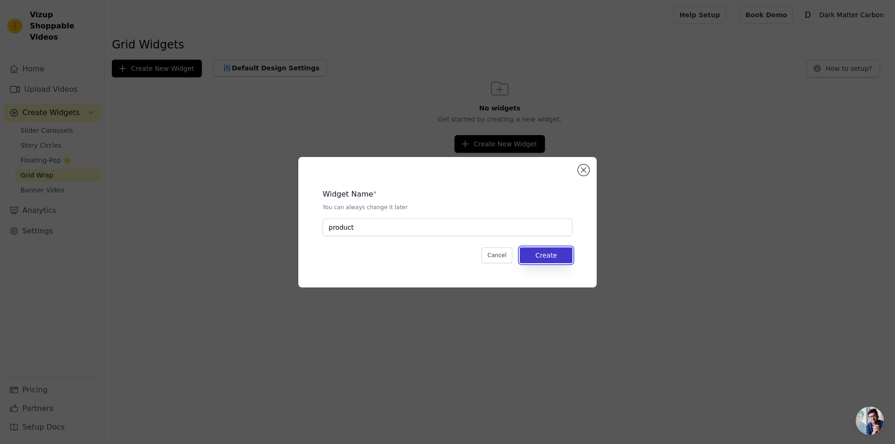
click at [544, 251] on button "Create" at bounding box center [546, 256] width 53 height 16
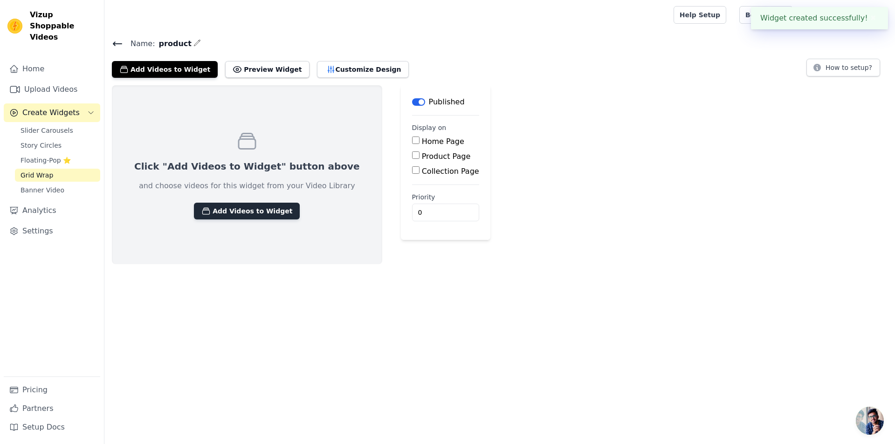
click at [241, 203] on button "Add Videos to Widget" at bounding box center [247, 211] width 106 height 17
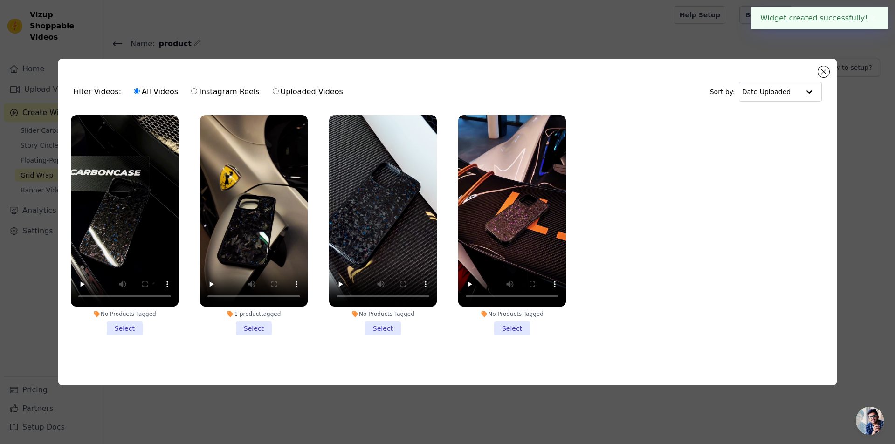
click at [127, 327] on li "No Products Tagged Select" at bounding box center [125, 225] width 108 height 221
click at [0, 0] on input "No Products Tagged Select" at bounding box center [0, 0] width 0 height 0
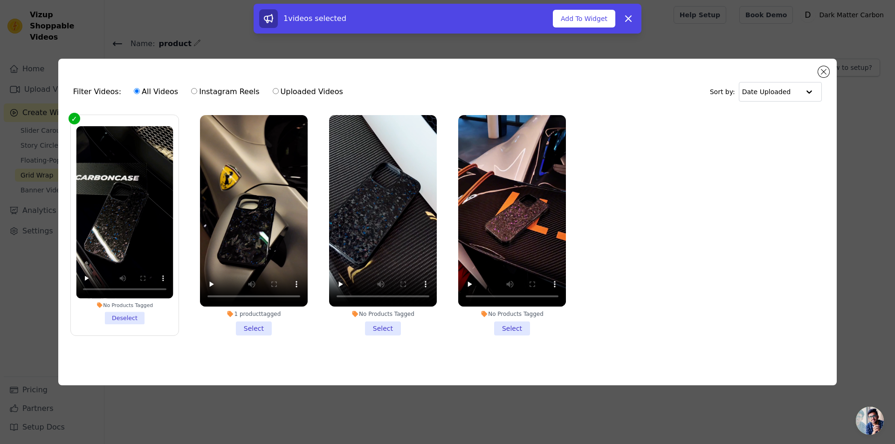
click at [254, 329] on li "1 product tagged Select" at bounding box center [254, 225] width 108 height 221
click at [0, 0] on input "1 product tagged Select" at bounding box center [0, 0] width 0 height 0
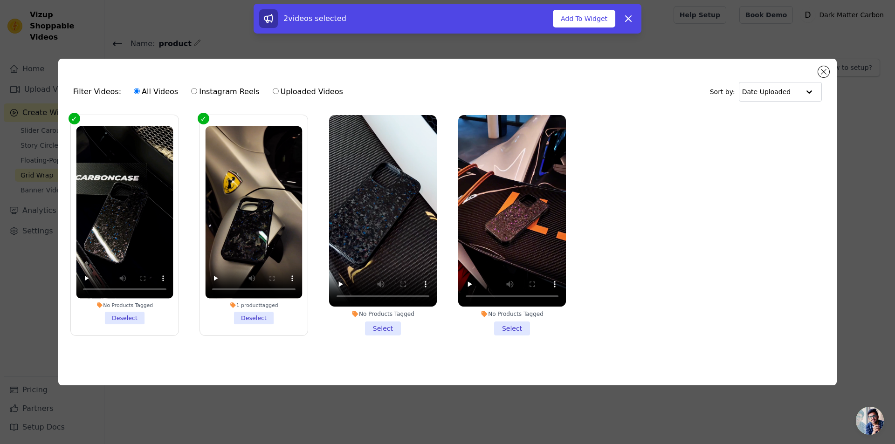
click at [373, 329] on li "No Products Tagged Select" at bounding box center [383, 225] width 108 height 221
click at [0, 0] on input "No Products Tagged Select" at bounding box center [0, 0] width 0 height 0
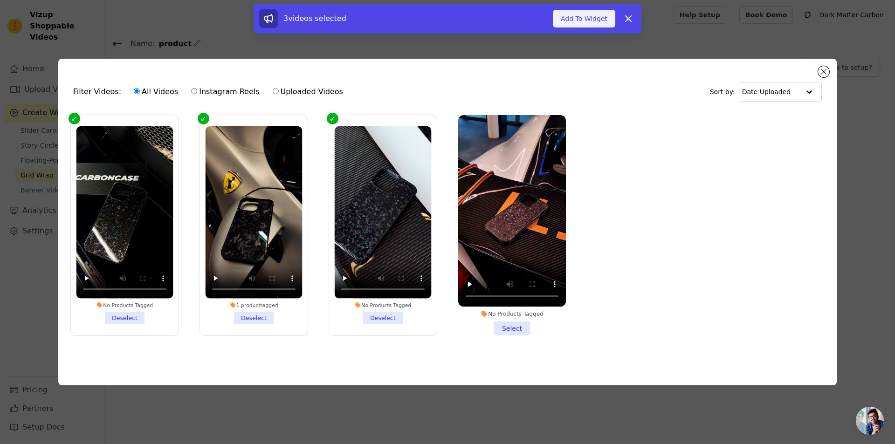
click at [578, 21] on button "Add To Widget" at bounding box center [584, 19] width 62 height 18
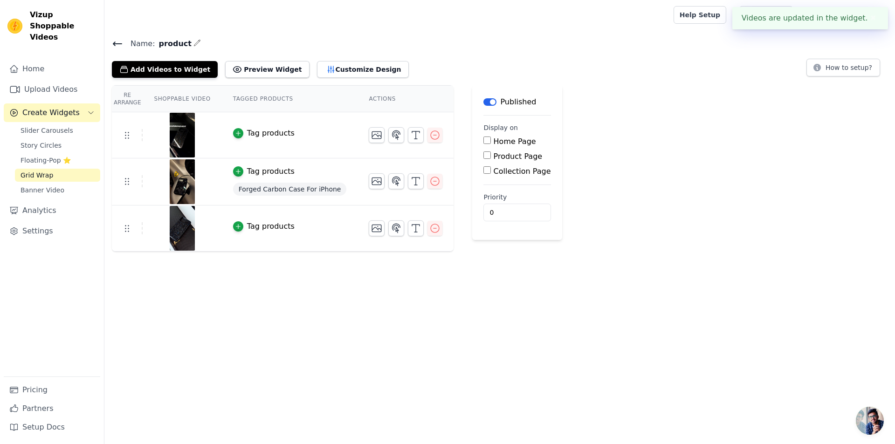
click at [258, 171] on div "Tag products" at bounding box center [271, 171] width 48 height 11
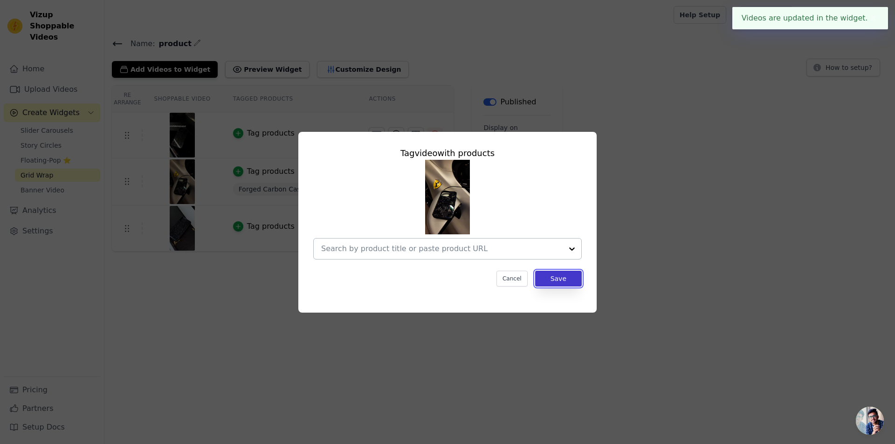
click at [545, 277] on button "Save" at bounding box center [558, 279] width 47 height 16
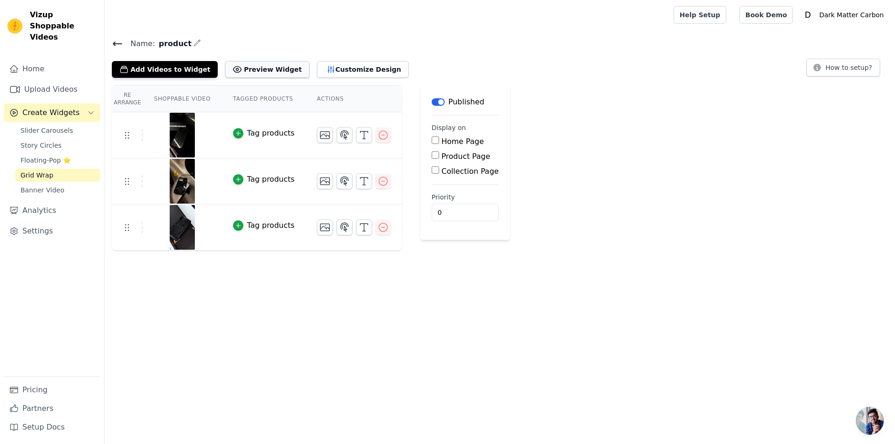
click at [229, 64] on button "Preview Widget" at bounding box center [267, 69] width 84 height 17
click at [447, 158] on label "Product Page" at bounding box center [466, 156] width 49 height 9
click at [439, 158] on input "Product Page" at bounding box center [435, 155] width 7 height 7
checkbox input "true"
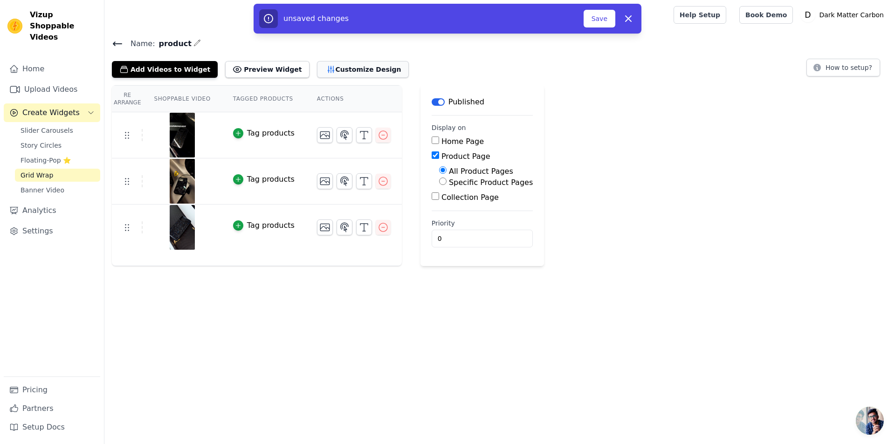
click at [317, 64] on button "Customize Design" at bounding box center [363, 69] width 92 height 17
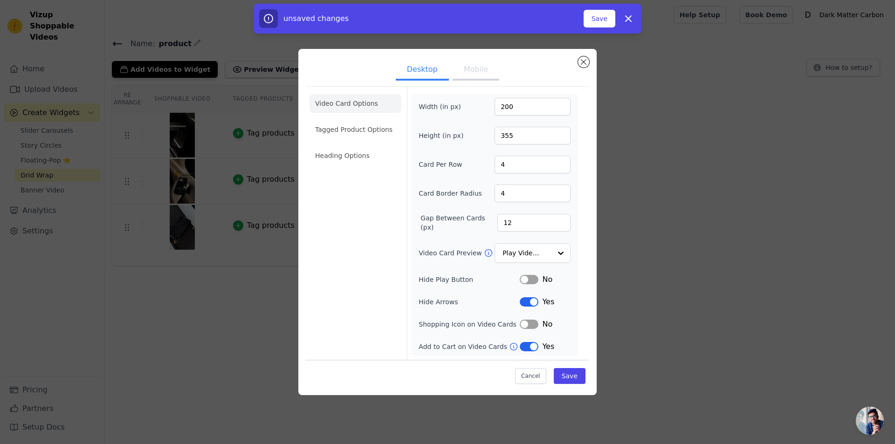
click at [579, 284] on form "Width (in px) 200 Height (in px) 355 Card Per Row 4 Card Border Radius 4 Gap Be…" at bounding box center [494, 223] width 175 height 273
click at [528, 276] on button "Label" at bounding box center [529, 279] width 19 height 9
click at [533, 347] on button "Label" at bounding box center [529, 346] width 19 height 9
click at [534, 254] on input "Video Card Preview" at bounding box center [527, 253] width 48 height 19
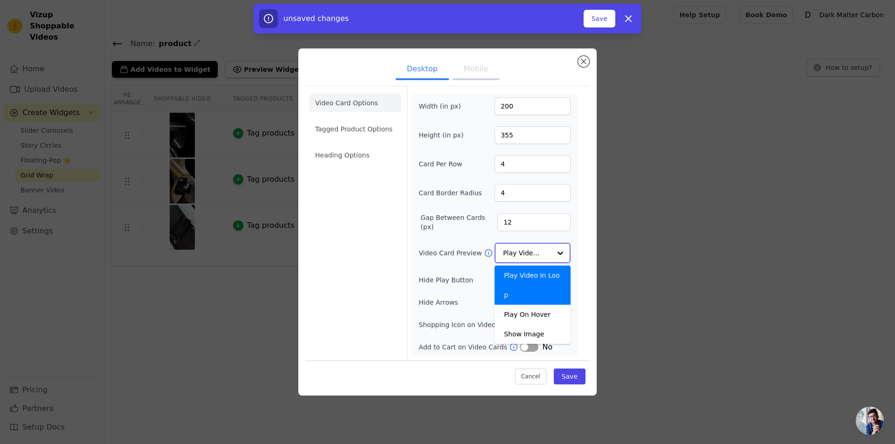
click at [536, 276] on div "Play Video In Loop" at bounding box center [533, 285] width 76 height 39
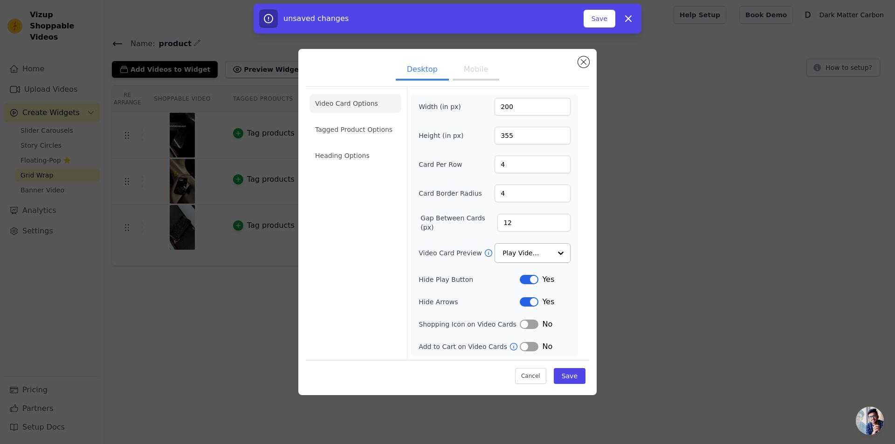
click at [460, 69] on button "Mobile" at bounding box center [476, 70] width 47 height 21
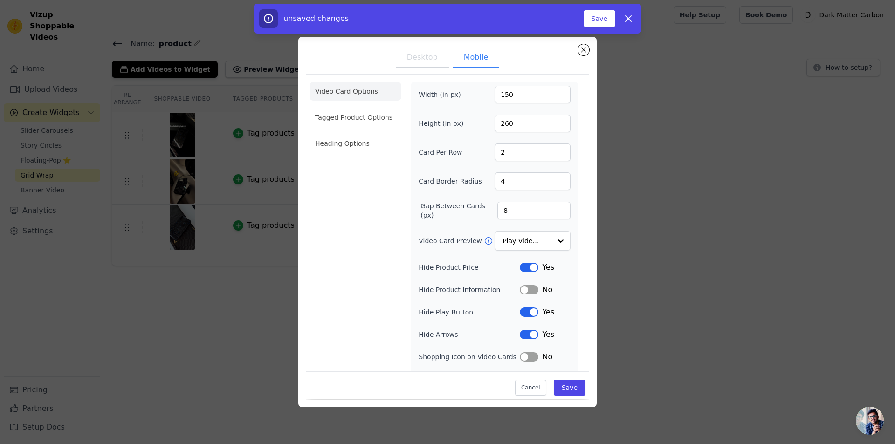
click at [436, 69] on ul "Desktop Mobile" at bounding box center [448, 58] width 284 height 28
click at [413, 68] on button "Desktop" at bounding box center [422, 58] width 53 height 21
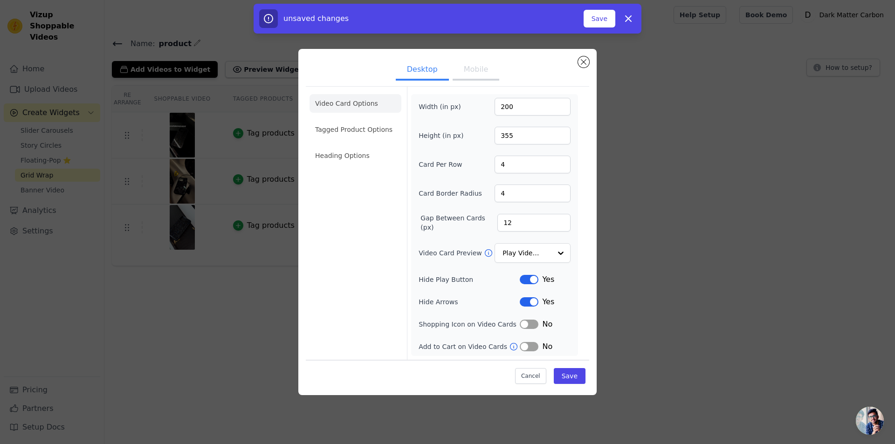
click at [462, 70] on button "Mobile" at bounding box center [476, 70] width 47 height 21
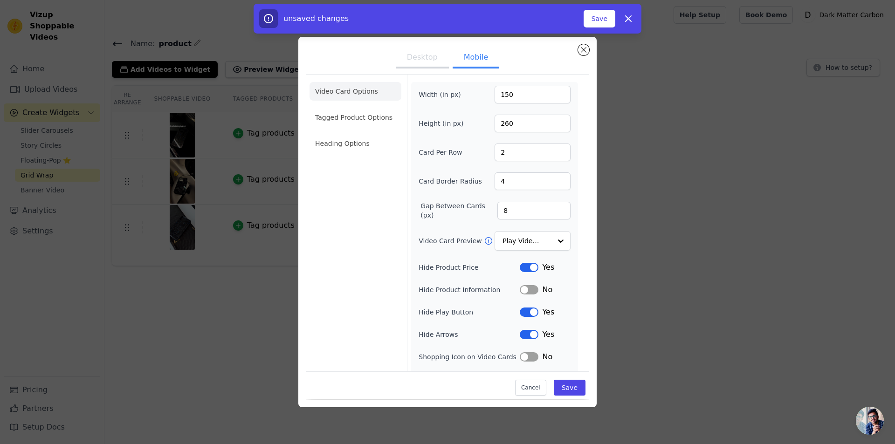
click at [431, 67] on button "Desktop" at bounding box center [422, 58] width 53 height 21
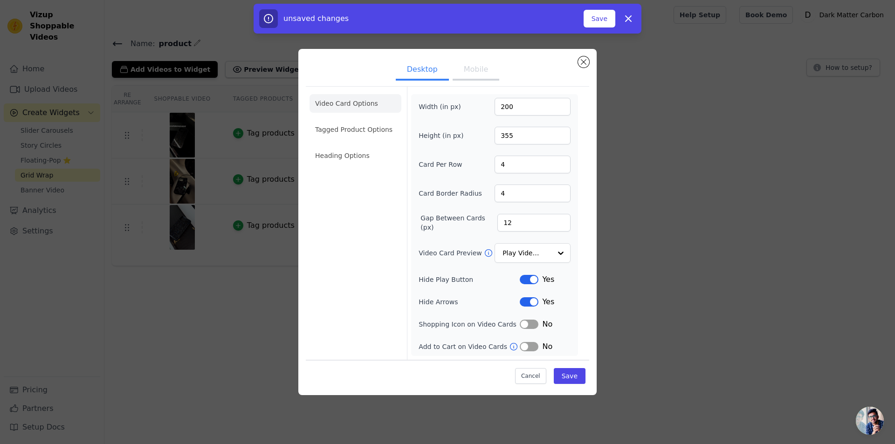
click at [459, 71] on button "Mobile" at bounding box center [476, 70] width 47 height 21
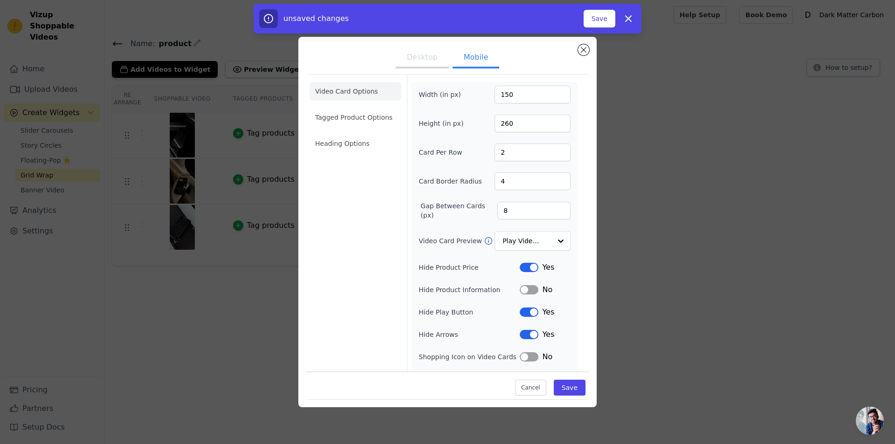
click at [532, 332] on button "Label" at bounding box center [529, 334] width 19 height 9
click at [530, 287] on button "Label" at bounding box center [529, 289] width 19 height 9
click at [357, 119] on li "Tagged Product Options" at bounding box center [356, 117] width 92 height 19
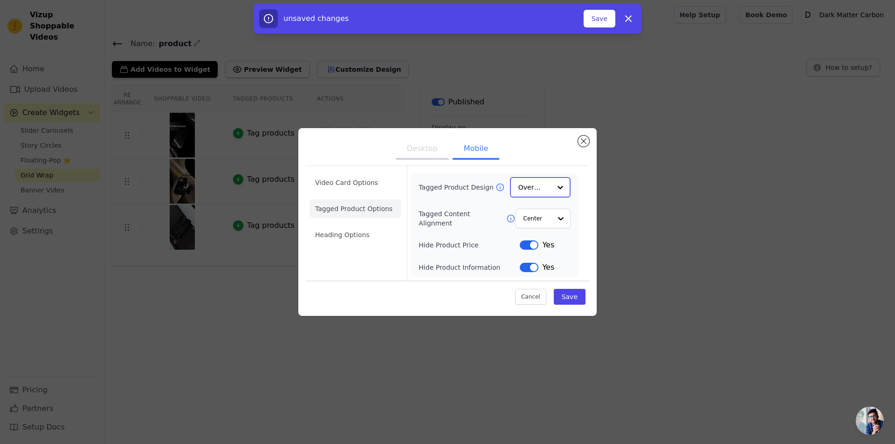
click at [537, 188] on input "Tagged Product Design" at bounding box center [535, 187] width 33 height 19
click at [542, 207] on div "Card" at bounding box center [540, 210] width 61 height 20
click at [545, 188] on input "Tagged Product Design" at bounding box center [535, 187] width 33 height 19
click at [572, 208] on div "Tagged Product Design Card Overlay Minimalist Option Card, selected. You are cu…" at bounding box center [494, 225] width 167 height 103
click at [542, 224] on input "Tagged Content Alignment" at bounding box center [537, 218] width 28 height 19
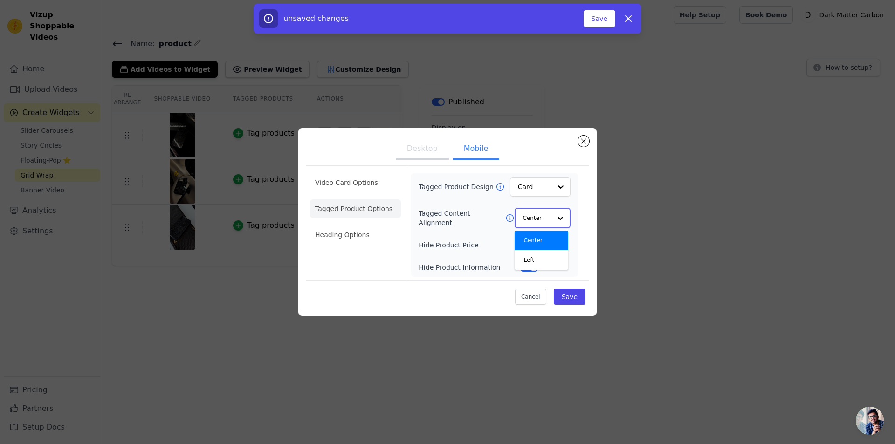
click at [548, 218] on input "Tagged Content Alignment" at bounding box center [537, 218] width 28 height 19
click at [367, 239] on li "Heading Options" at bounding box center [356, 235] width 92 height 19
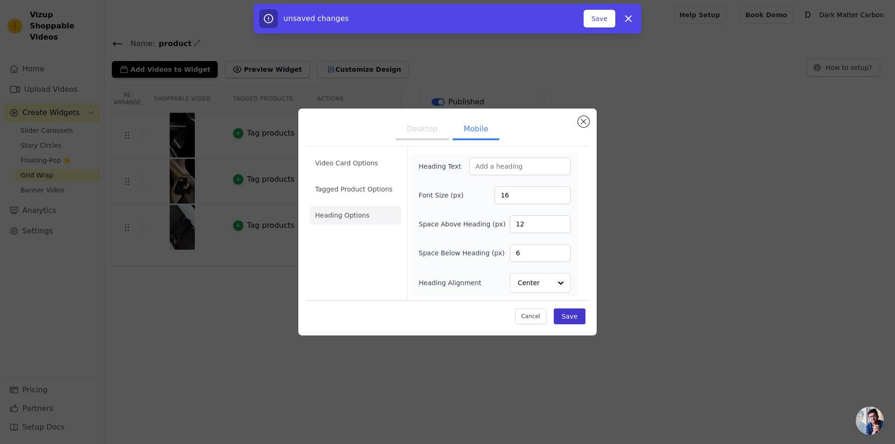
drag, startPoint x: 559, startPoint y: 305, endPoint x: 564, endPoint y: 314, distance: 10.6
click at [561, 311] on div "Cancel Save" at bounding box center [448, 314] width 284 height 28
click at [565, 315] on button "Save" at bounding box center [570, 317] width 32 height 16
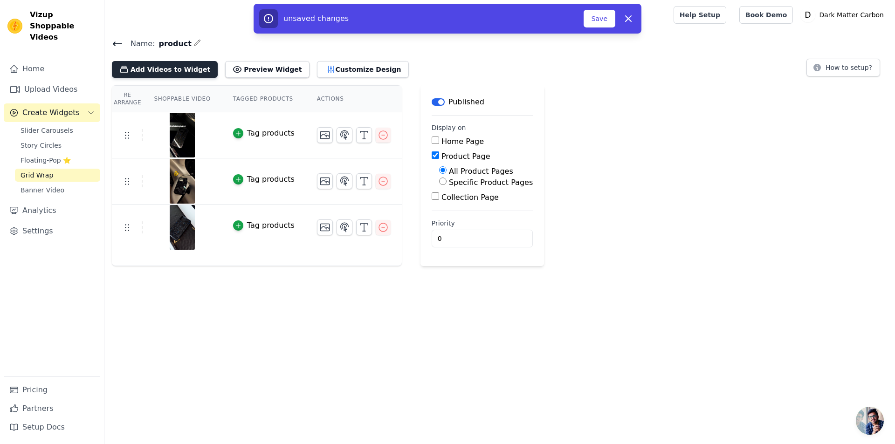
click at [176, 64] on button "Add Videos to Widget" at bounding box center [165, 69] width 106 height 17
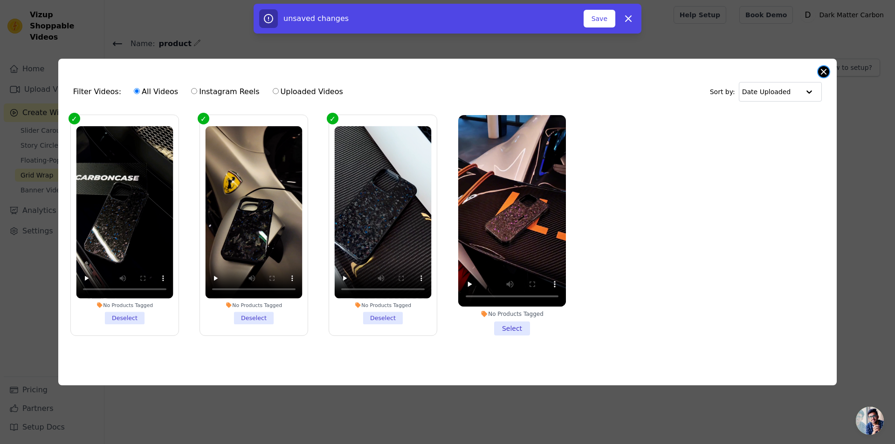
click at [822, 70] on button "Close modal" at bounding box center [823, 71] width 11 height 11
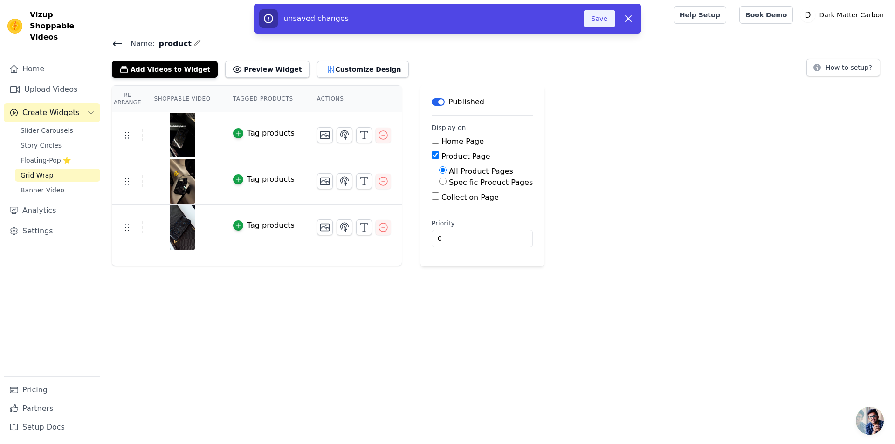
click at [591, 15] on button "Save" at bounding box center [600, 19] width 32 height 18
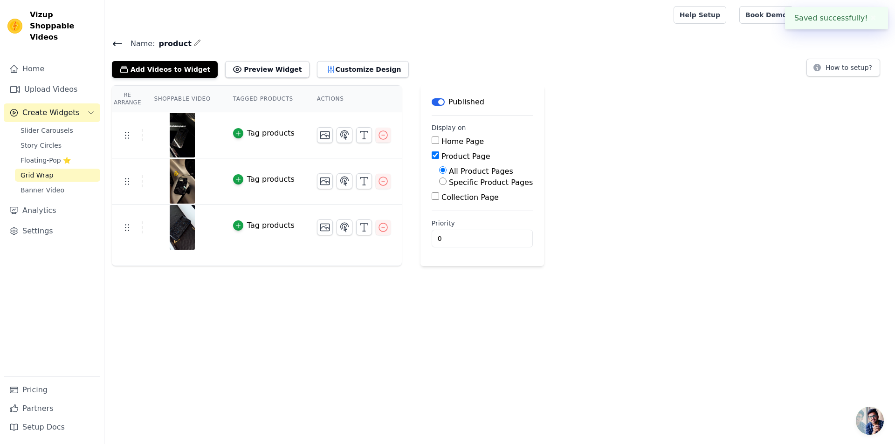
click at [608, 25] on div at bounding box center [387, 15] width 551 height 30
click at [117, 42] on icon at bounding box center [117, 43] width 11 height 11
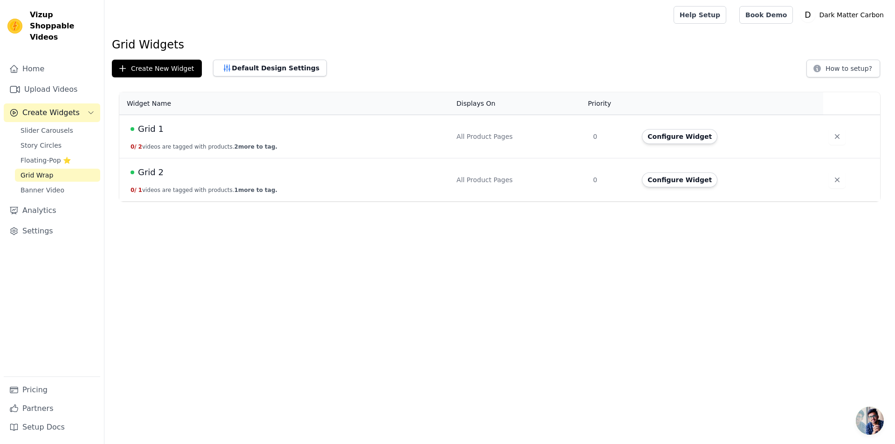
click at [152, 168] on span "Grid 2" at bounding box center [151, 172] width 26 height 13
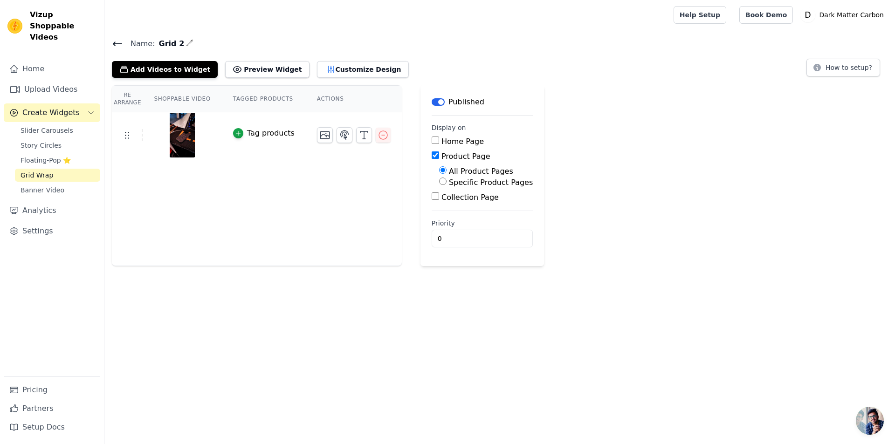
click at [113, 39] on icon at bounding box center [117, 43] width 11 height 11
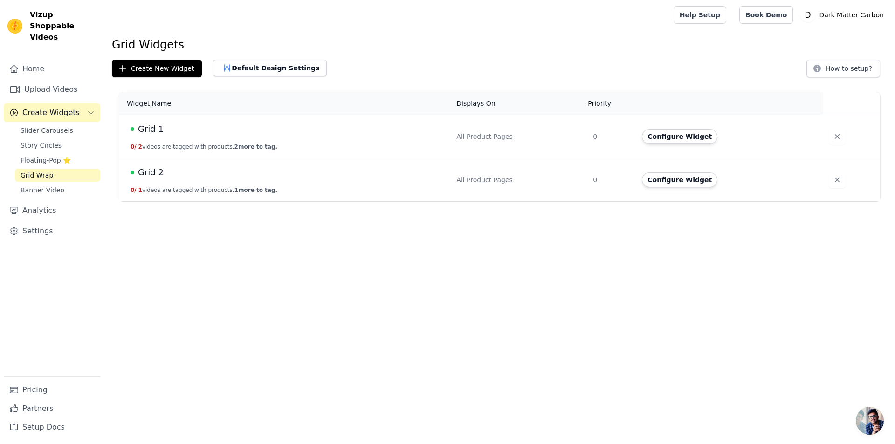
click at [157, 130] on span "Grid 1" at bounding box center [151, 129] width 26 height 13
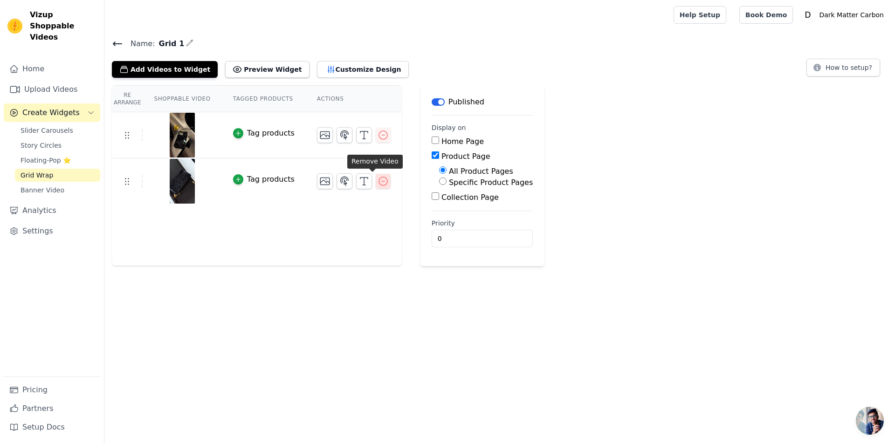
click at [379, 177] on icon "button" at bounding box center [383, 181] width 8 height 8
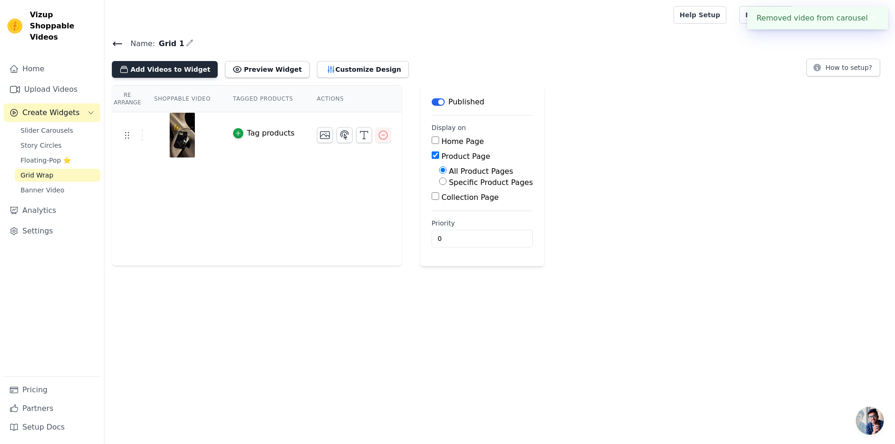
click at [168, 74] on button "Add Videos to Widget" at bounding box center [165, 69] width 106 height 17
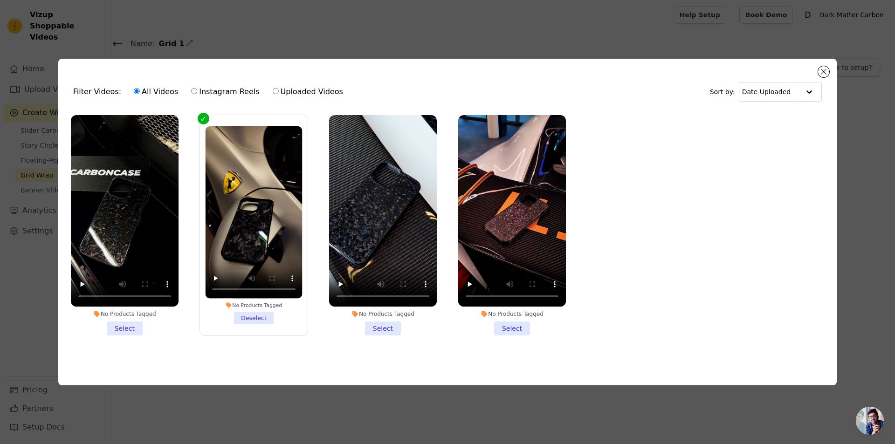
click at [516, 326] on li "No Products Tagged Select" at bounding box center [512, 225] width 108 height 221
click at [0, 0] on input "No Products Tagged Select" at bounding box center [0, 0] width 0 height 0
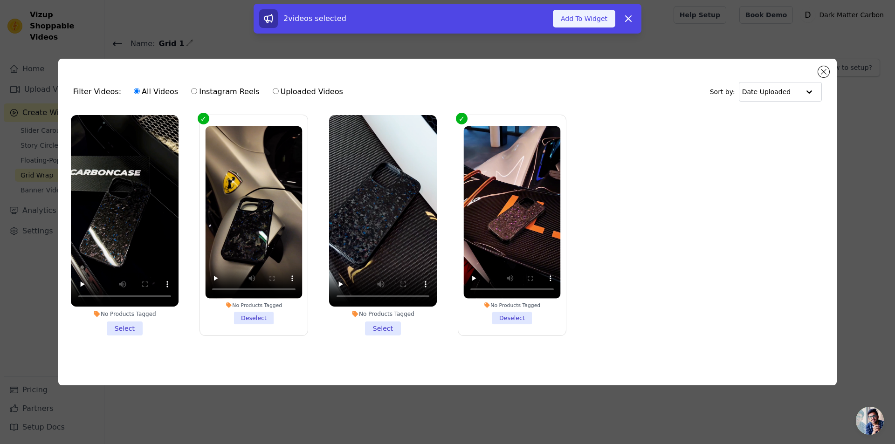
click at [596, 15] on button "Add To Widget" at bounding box center [584, 19] width 62 height 18
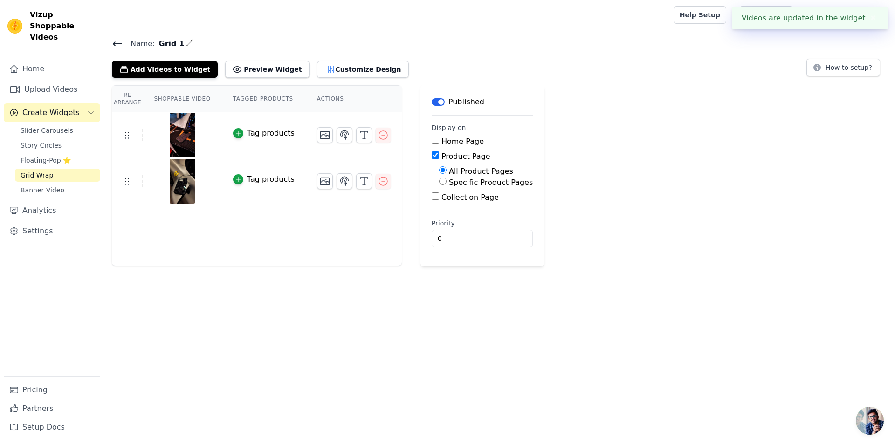
click at [870, 15] on button "✖" at bounding box center [873, 18] width 11 height 11
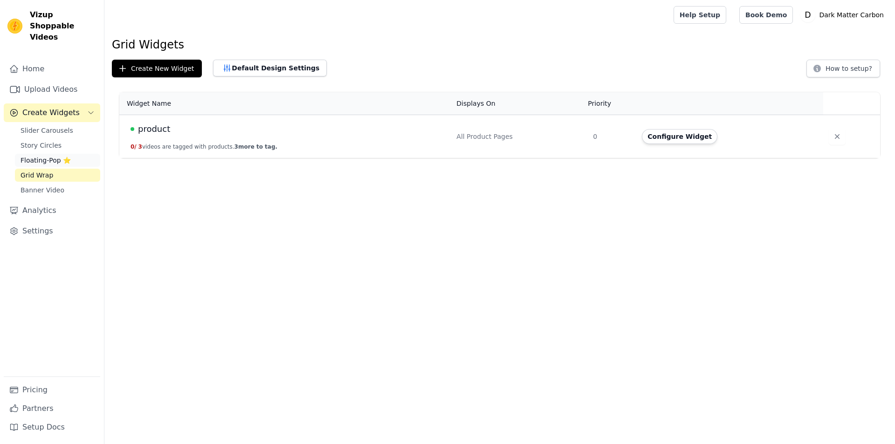
click at [47, 156] on span "Floating-Pop ⭐" at bounding box center [46, 160] width 50 height 9
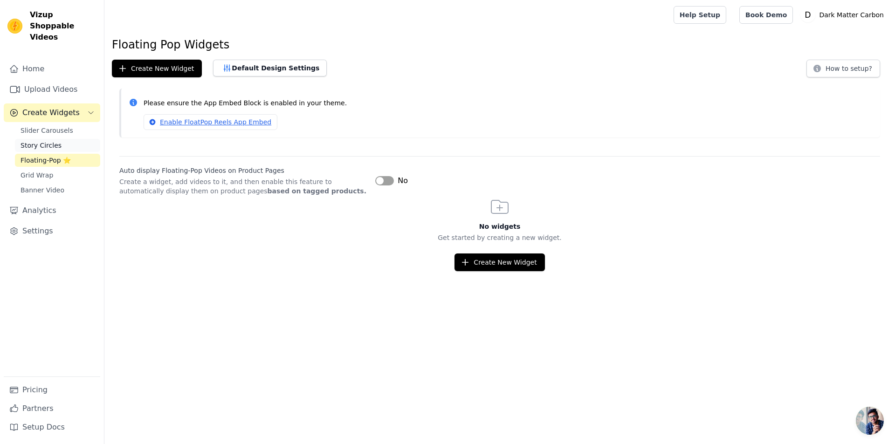
click at [48, 141] on span "Story Circles" at bounding box center [41, 145] width 41 height 9
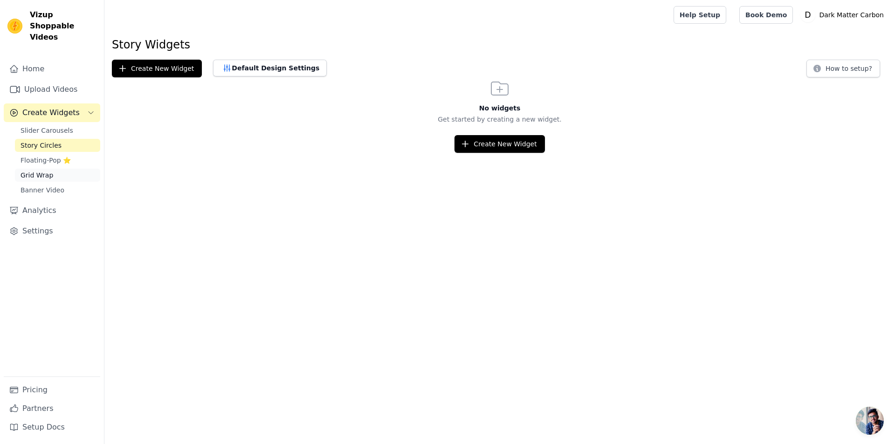
click at [55, 169] on link "Grid Wrap" at bounding box center [57, 175] width 85 height 13
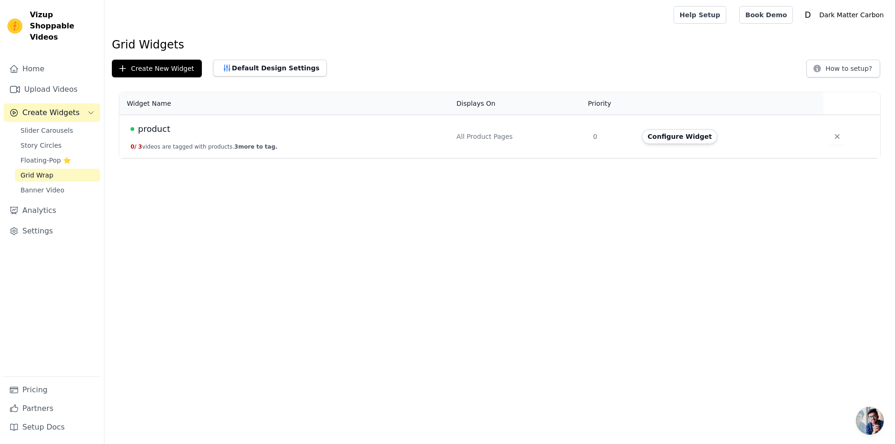
click at [492, 135] on div "All Product Pages" at bounding box center [519, 136] width 125 height 9
click at [703, 134] on button "Configure Widget" at bounding box center [680, 136] width 76 height 15
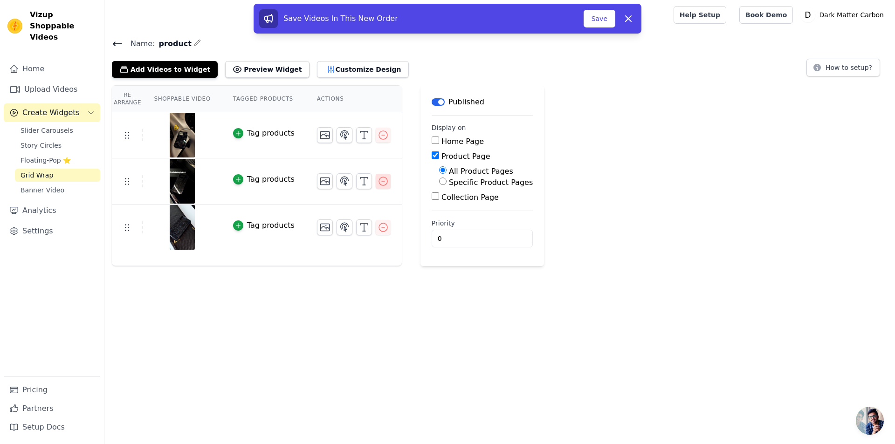
click at [379, 181] on icon "button" at bounding box center [383, 181] width 8 height 8
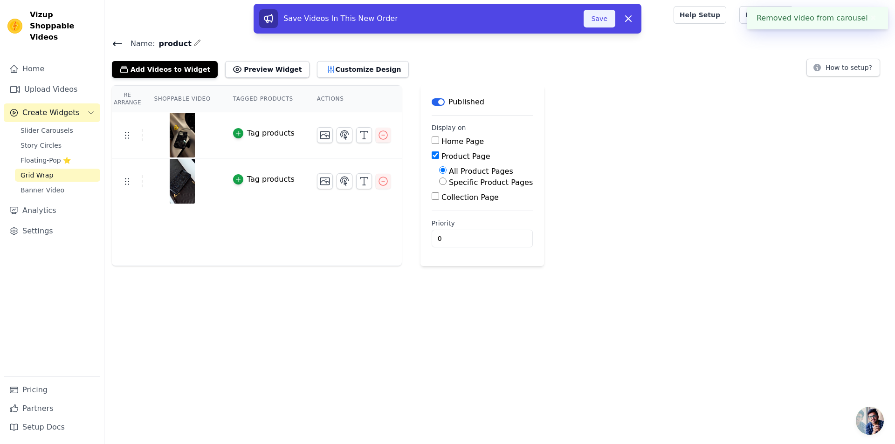
click at [604, 21] on button "Save" at bounding box center [600, 19] width 32 height 18
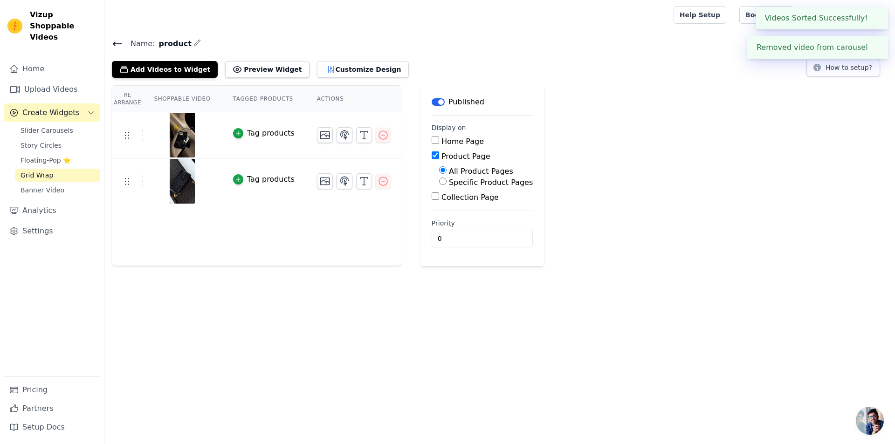
click at [194, 41] on icon "button" at bounding box center [197, 42] width 7 height 7
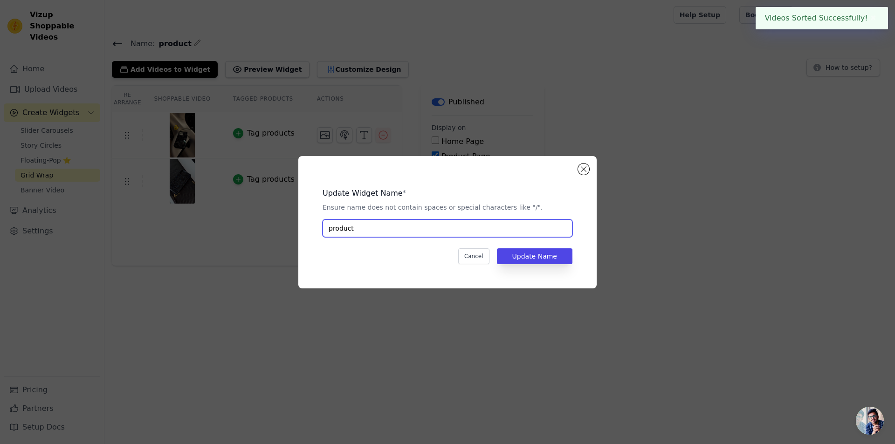
drag, startPoint x: 377, startPoint y: 228, endPoint x: 293, endPoint y: 227, distance: 84.0
click at [293, 227] on div "Update Widget Name * Ensure name does not contain spaces or special characters …" at bounding box center [448, 222] width 866 height 162
type input "Grid 1"
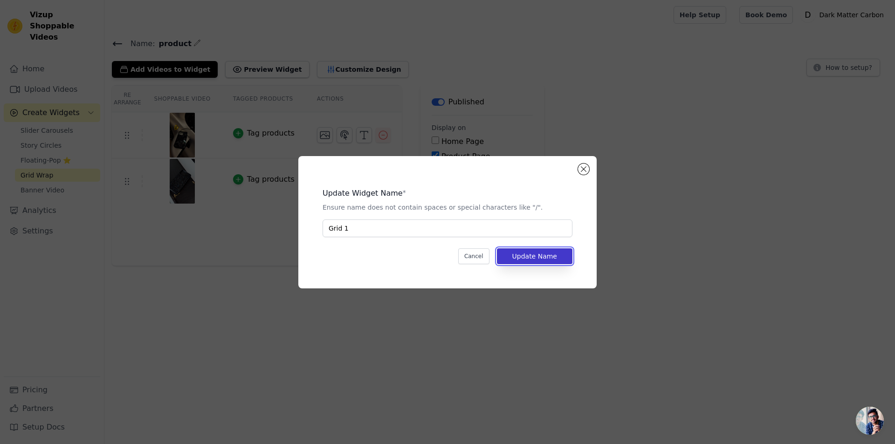
click at [551, 258] on button "Update Name" at bounding box center [535, 257] width 76 height 16
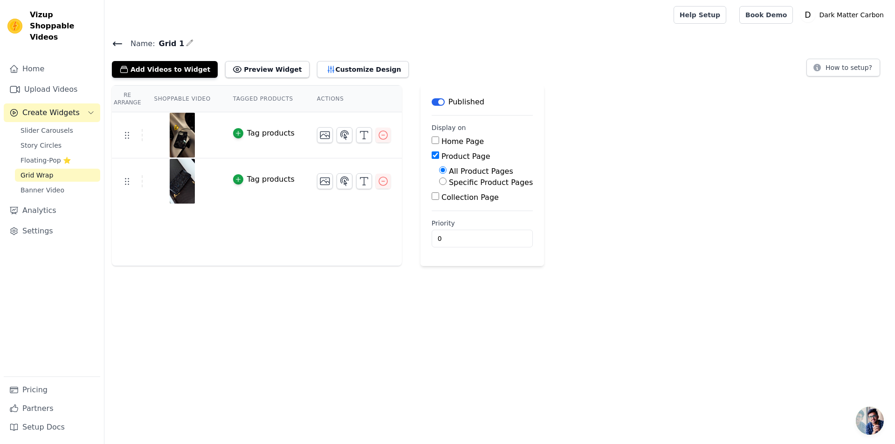
click at [122, 41] on icon at bounding box center [117, 43] width 11 height 11
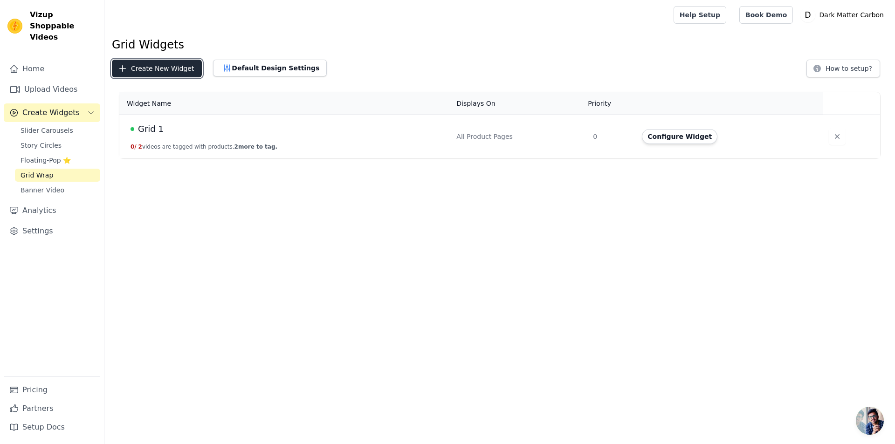
click at [147, 74] on button "Create New Widget" at bounding box center [157, 69] width 90 height 18
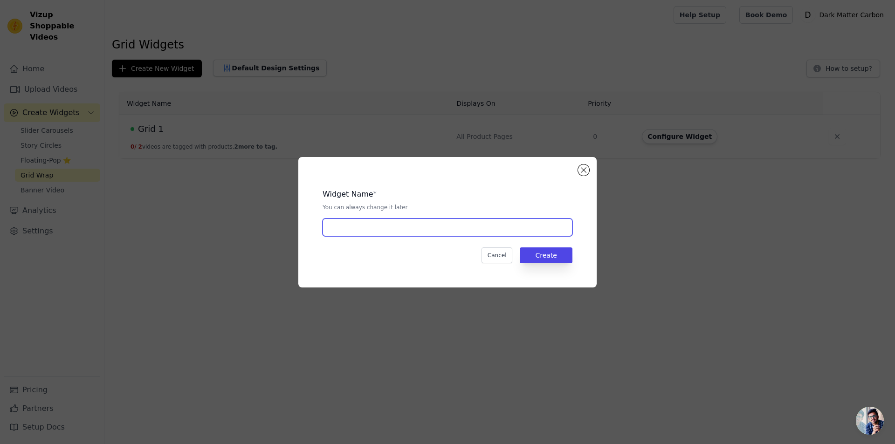
click at [355, 226] on input "text" at bounding box center [448, 228] width 250 height 18
type input "Grid 2"
click at [576, 251] on div "Widget Name * You can always change it later Grid 2 Cancel Create" at bounding box center [447, 222] width 269 height 101
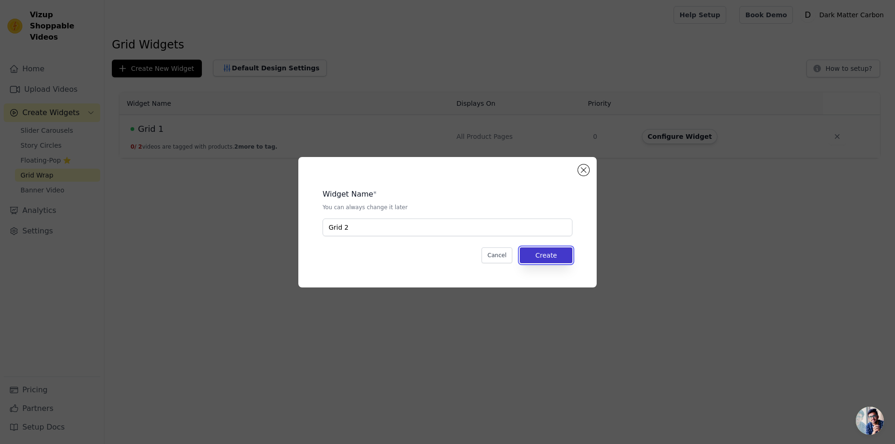
click at [561, 251] on button "Create" at bounding box center [546, 256] width 53 height 16
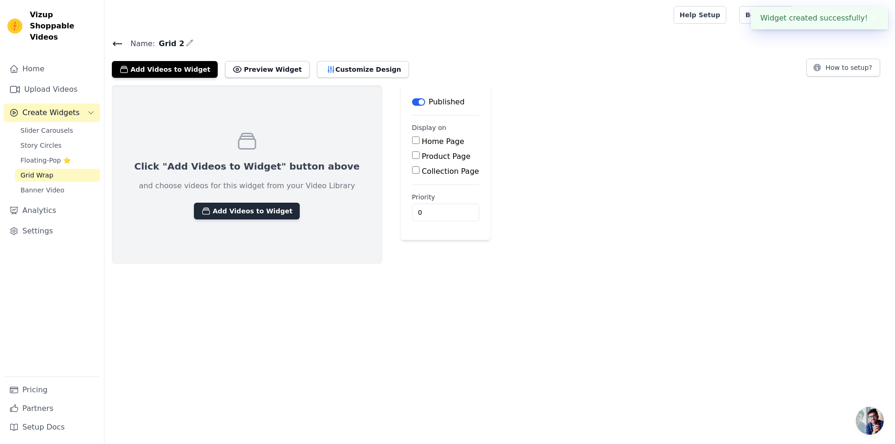
click at [256, 212] on button "Add Videos to Widget" at bounding box center [247, 211] width 106 height 17
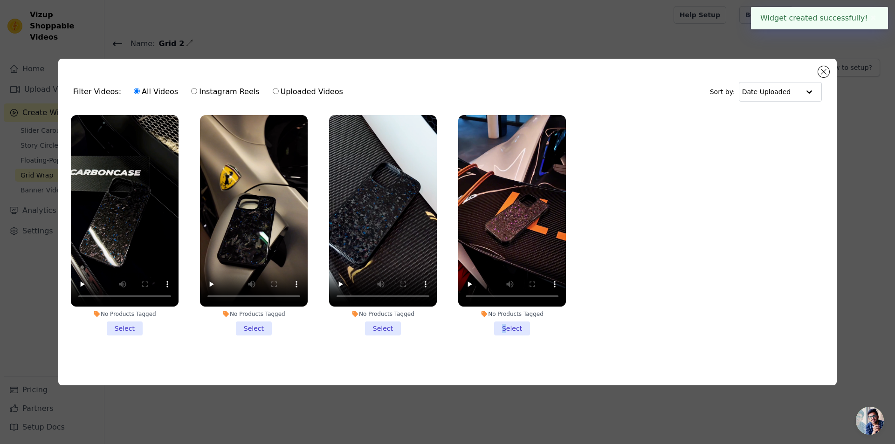
click at [506, 319] on li "No Products Tagged Select" at bounding box center [512, 225] width 108 height 221
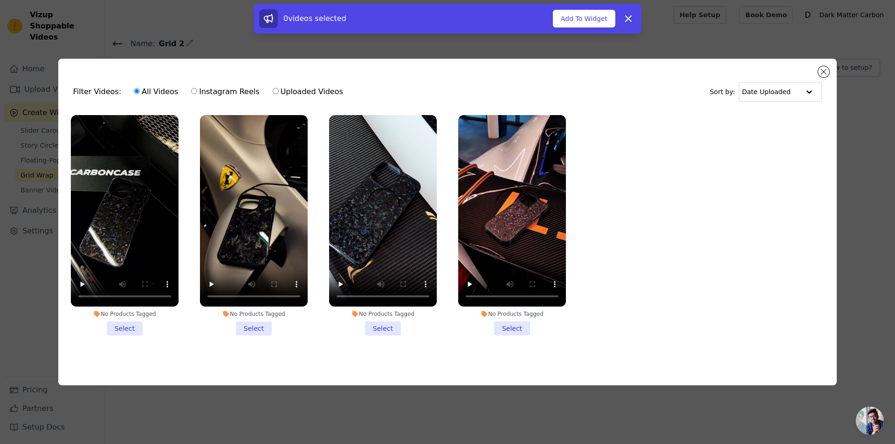
click at [518, 328] on li "No Products Tagged Select" at bounding box center [512, 225] width 108 height 221
click at [0, 0] on input "No Products Tagged Select" at bounding box center [0, 0] width 0 height 0
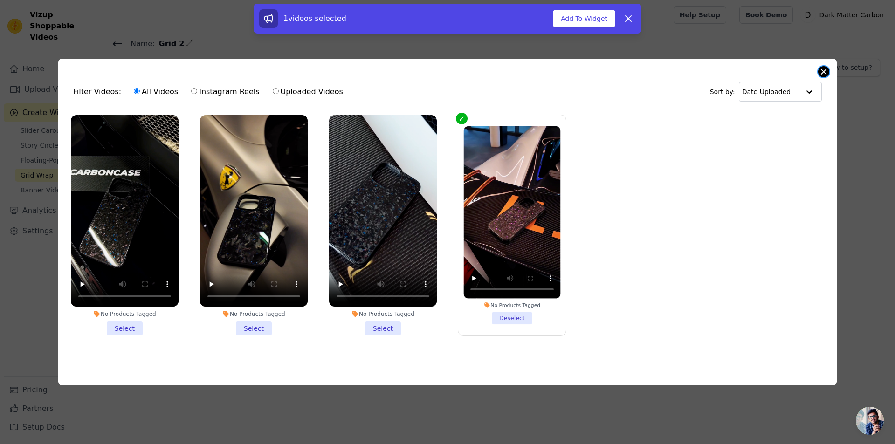
click at [825, 73] on button "Close modal" at bounding box center [823, 71] width 11 height 11
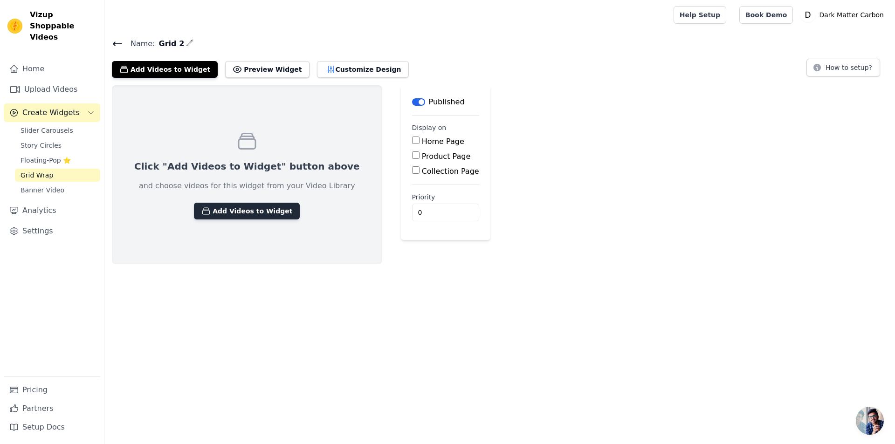
click at [240, 214] on button "Add Videos to Widget" at bounding box center [247, 211] width 106 height 17
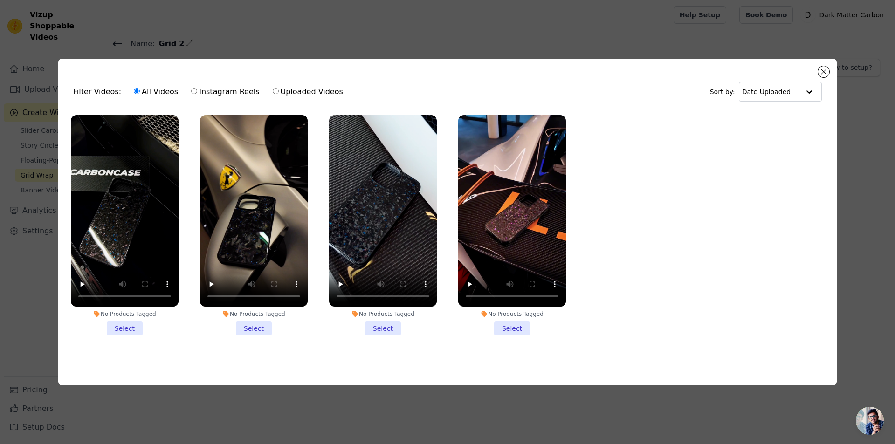
click at [511, 330] on li "No Products Tagged Select" at bounding box center [512, 225] width 108 height 221
click at [0, 0] on input "No Products Tagged Select" at bounding box center [0, 0] width 0 height 0
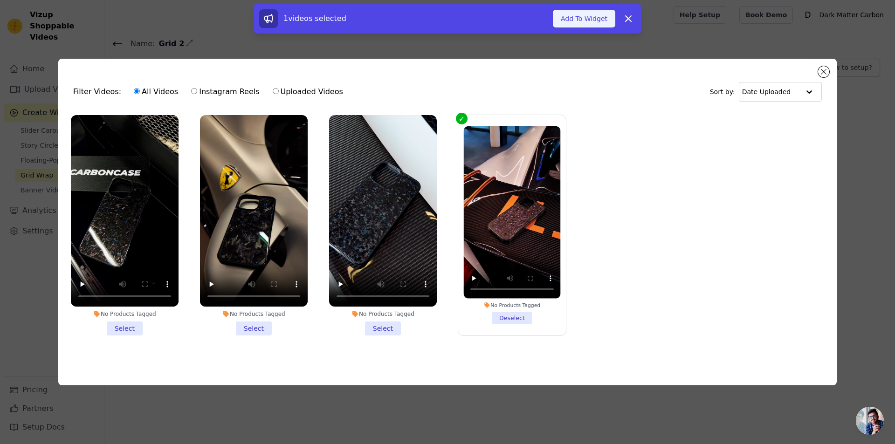
click at [586, 21] on button "Add To Widget" at bounding box center [584, 19] width 62 height 18
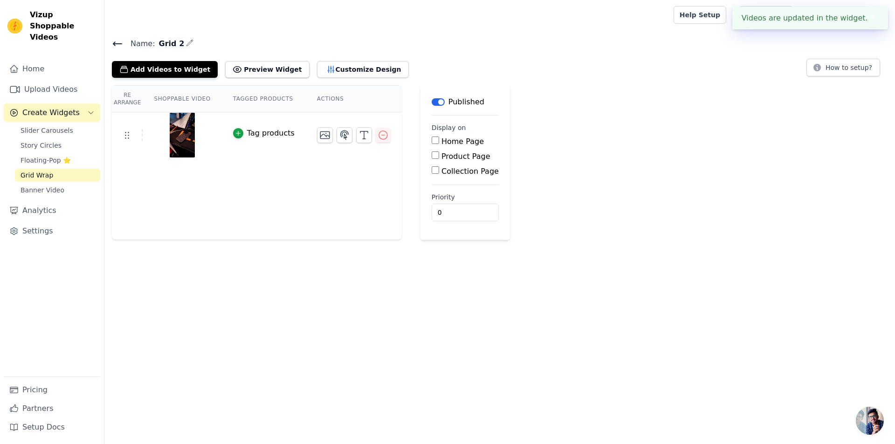
click at [442, 155] on label "Product Page" at bounding box center [466, 156] width 49 height 9
click at [439, 155] on input "Product Page" at bounding box center [435, 155] width 7 height 7
checkbox input "true"
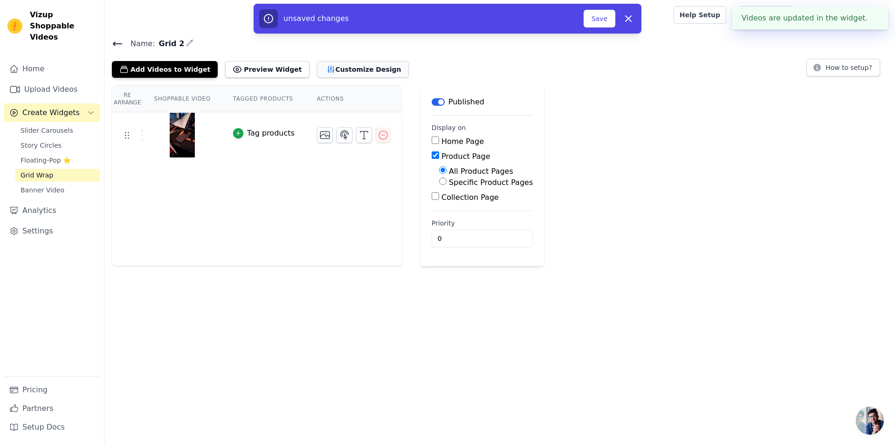
click at [338, 74] on button "Customize Design" at bounding box center [363, 69] width 92 height 17
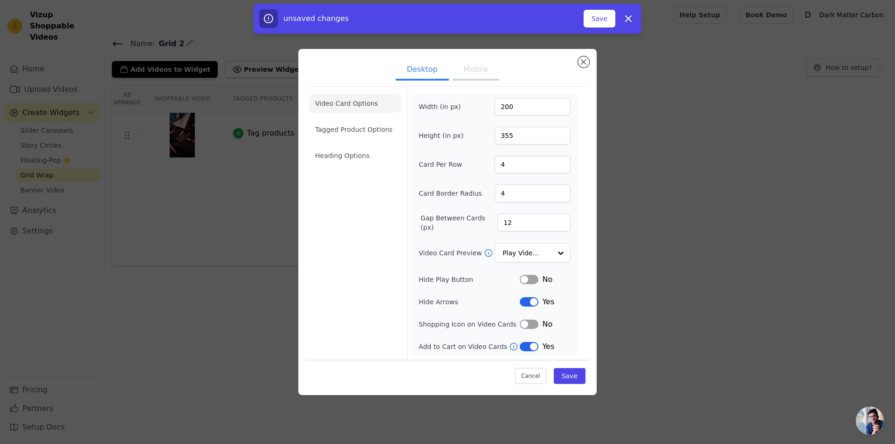
click at [534, 279] on button "Label" at bounding box center [529, 279] width 19 height 9
click at [528, 349] on button "Label" at bounding box center [529, 346] width 19 height 9
click at [482, 70] on button "Mobile" at bounding box center [476, 70] width 47 height 21
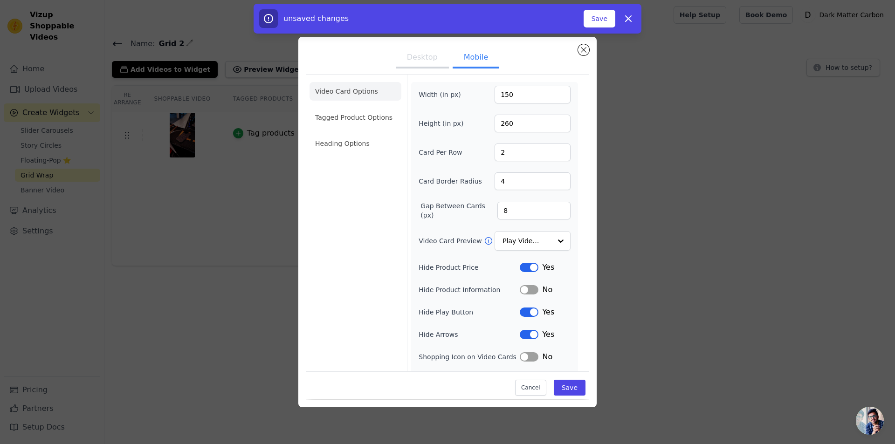
click at [532, 292] on button "Label" at bounding box center [529, 289] width 19 height 9
click at [561, 382] on button "Save" at bounding box center [570, 389] width 32 height 16
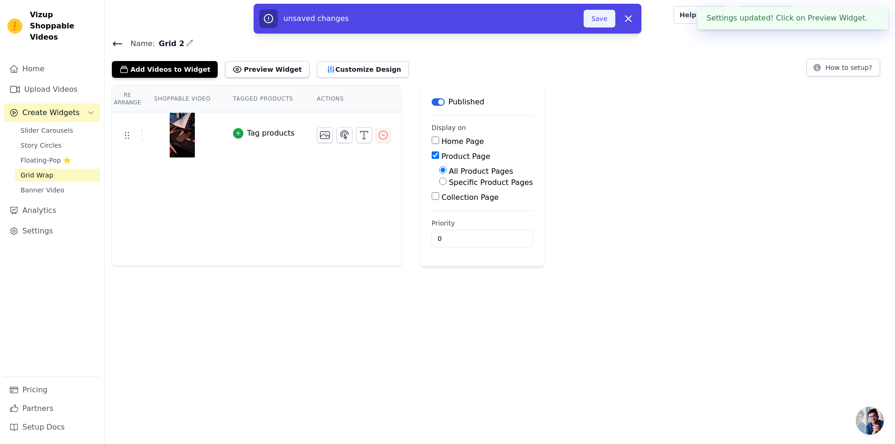
click at [588, 17] on button "Save" at bounding box center [600, 19] width 32 height 18
click at [601, 17] on button "Save" at bounding box center [600, 19] width 32 height 18
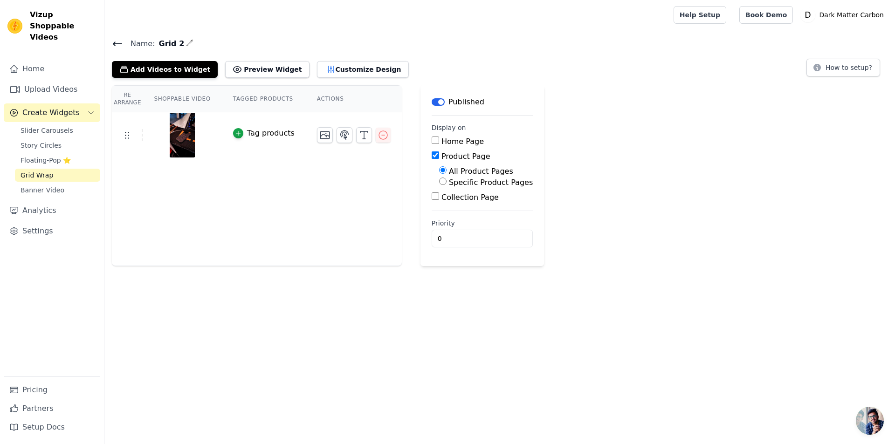
click at [120, 42] on icon at bounding box center [117, 43] width 11 height 11
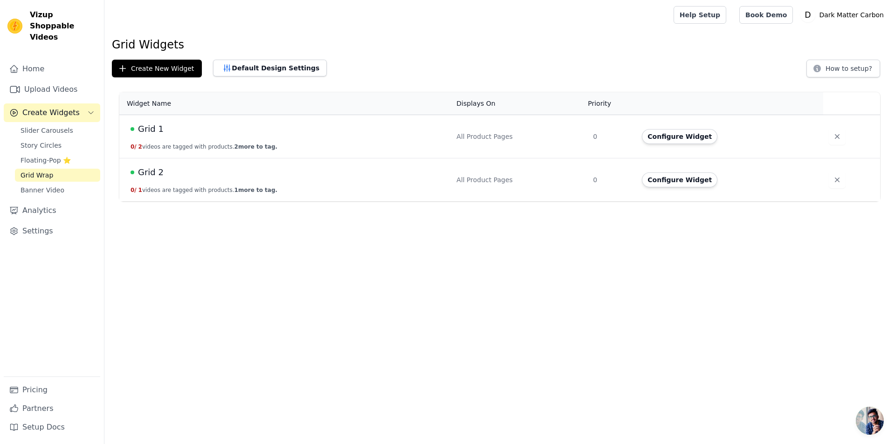
click at [151, 176] on span "Grid 2" at bounding box center [151, 172] width 26 height 13
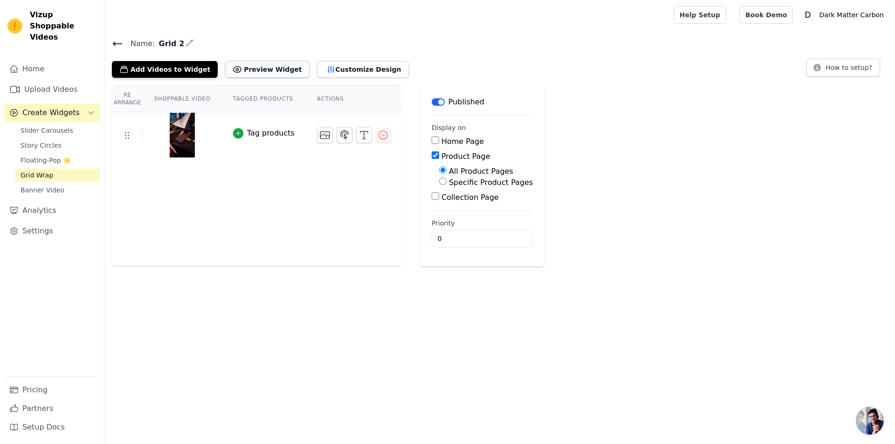
click at [251, 66] on button "Preview Widget" at bounding box center [267, 69] width 84 height 17
click at [120, 43] on icon at bounding box center [117, 44] width 8 height 4
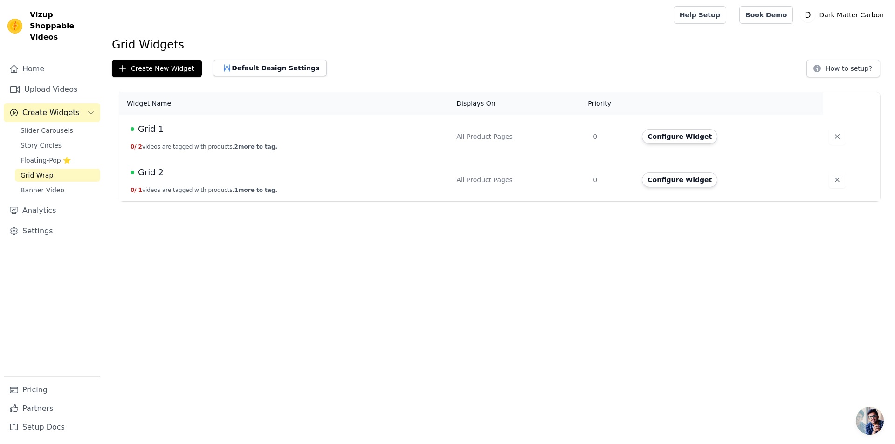
click at [147, 169] on span "Grid 2" at bounding box center [151, 172] width 26 height 13
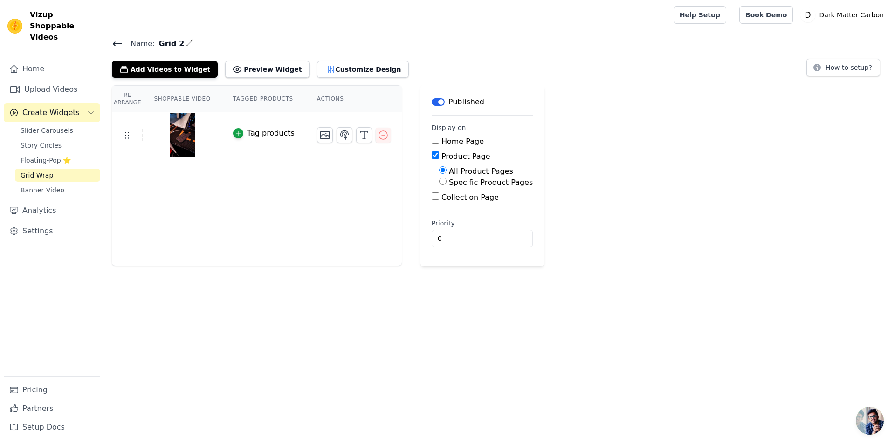
click at [118, 42] on icon at bounding box center [117, 43] width 11 height 11
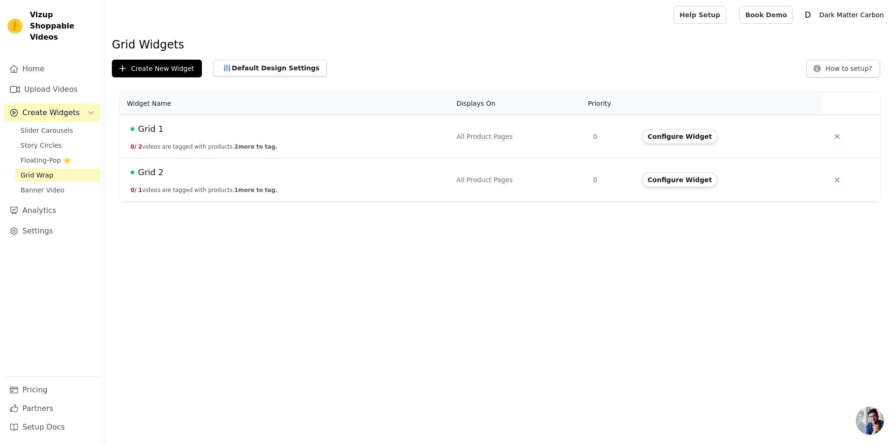
click at [144, 121] on td "Grid 1 0 / 2 videos are tagged with products. 2 more to tag." at bounding box center [285, 136] width 332 height 43
click at [147, 132] on span "Grid 1" at bounding box center [151, 129] width 26 height 13
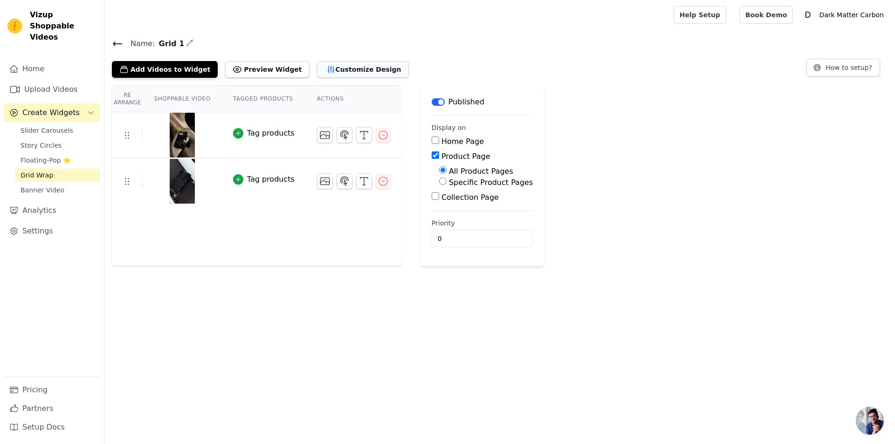
click at [328, 68] on icon "button" at bounding box center [331, 69] width 6 height 7
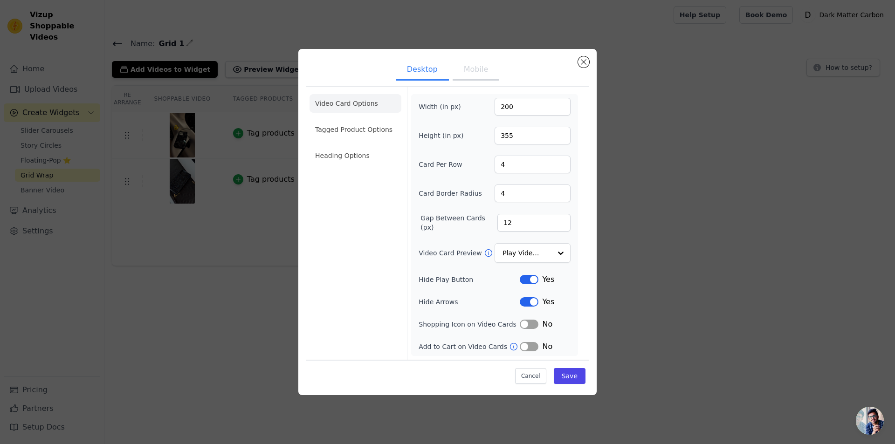
click at [469, 75] on button "Mobile" at bounding box center [476, 70] width 47 height 21
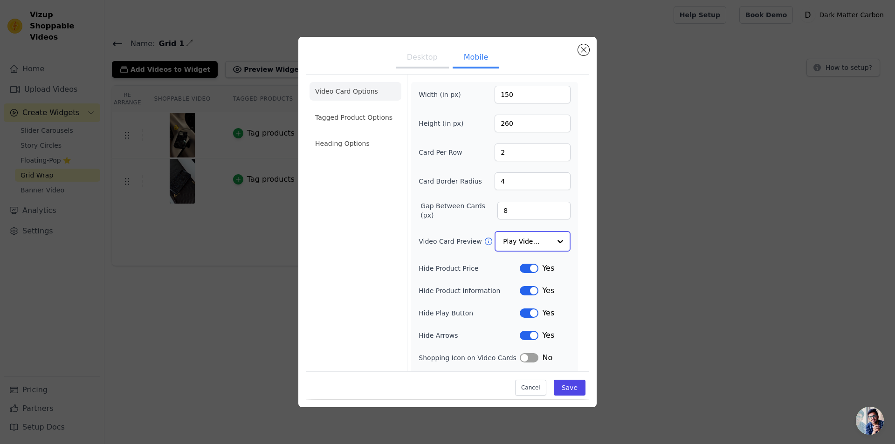
click at [545, 242] on input "Video Card Preview" at bounding box center [527, 241] width 48 height 19
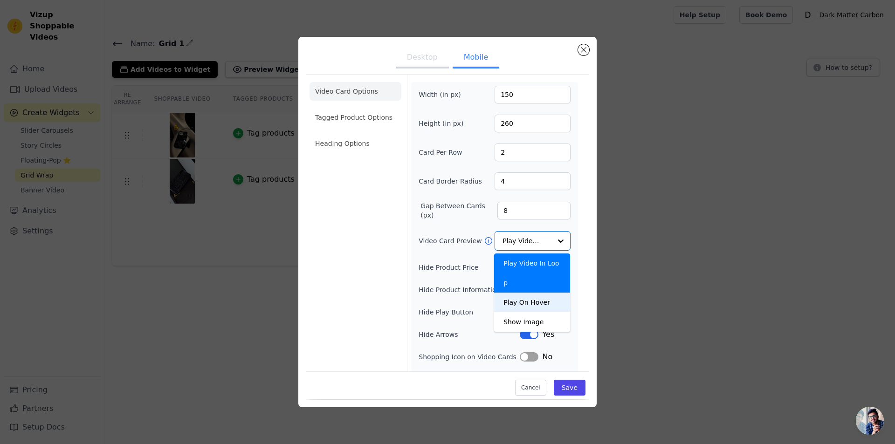
click at [578, 260] on form "Width (in px) 150 Height (in px) 260 Card Per Row 2 Card Border Radius 4 Gap Be…" at bounding box center [494, 234] width 175 height 318
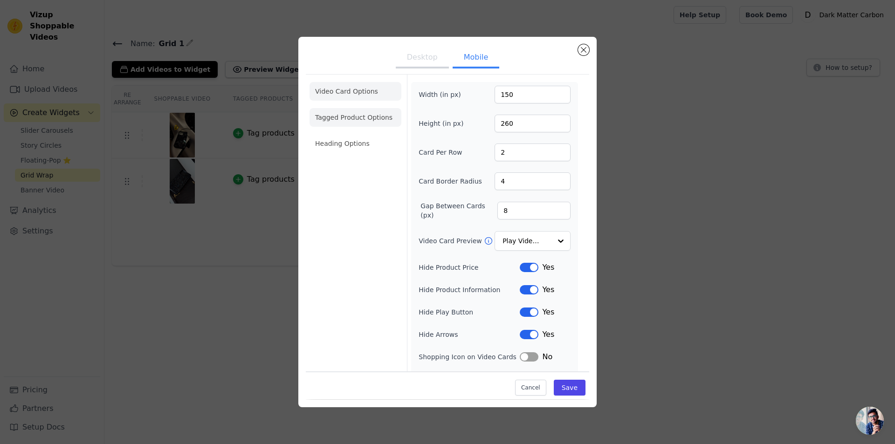
click at [377, 118] on li "Tagged Product Options" at bounding box center [356, 117] width 92 height 19
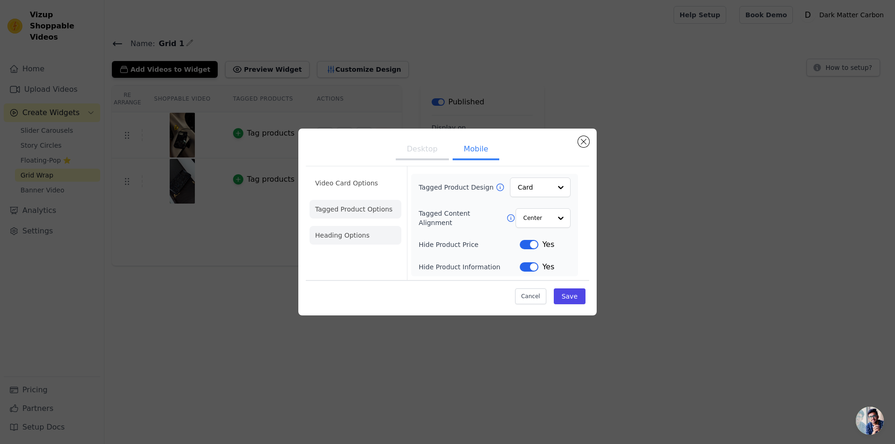
click at [345, 236] on li "Heading Options" at bounding box center [356, 235] width 92 height 19
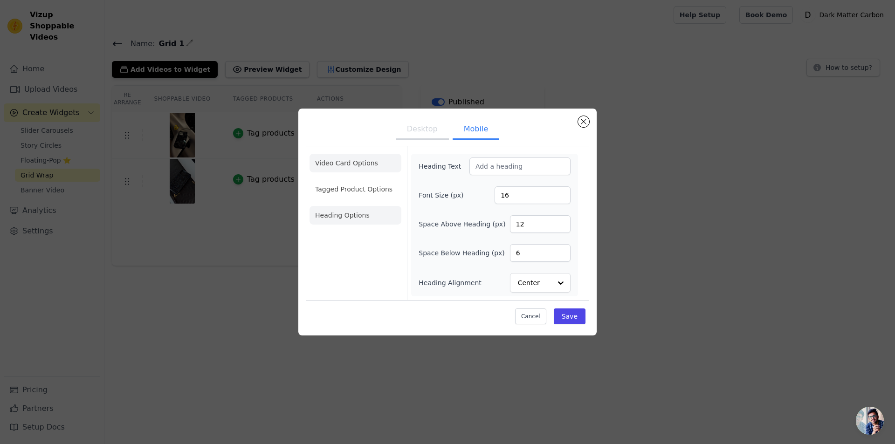
click at [372, 180] on li "Video Card Options" at bounding box center [356, 189] width 92 height 19
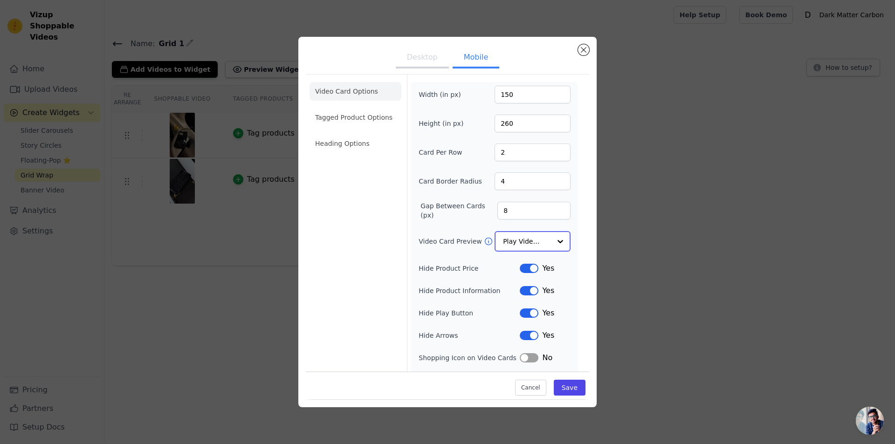
click at [533, 239] on input "Video Card Preview" at bounding box center [527, 241] width 48 height 19
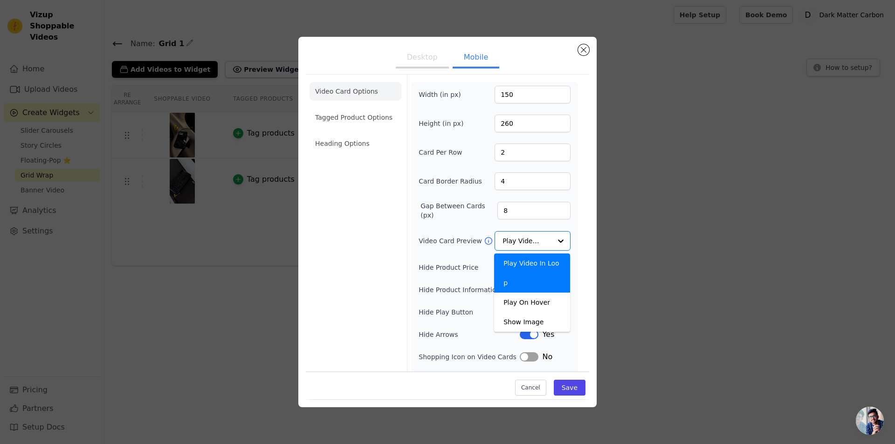
click at [582, 253] on div "Video Card Options Tagged Product Options Heading Options Width (in px) 150 Hei…" at bounding box center [448, 233] width 284 height 319
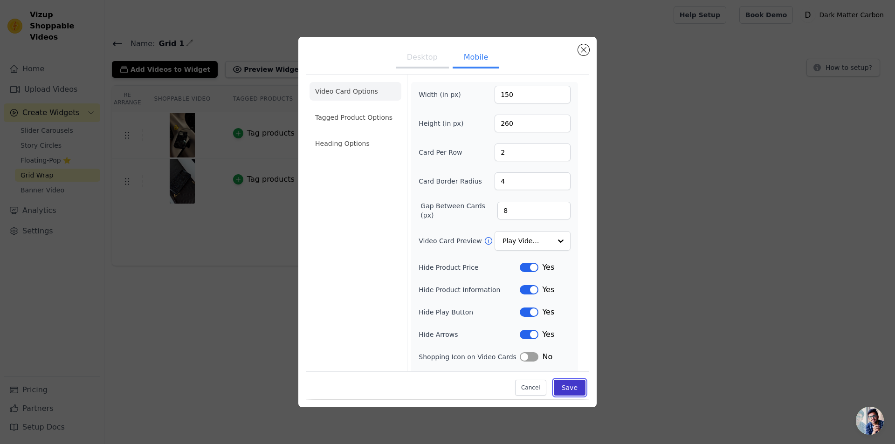
click at [578, 382] on button "Save" at bounding box center [570, 389] width 32 height 16
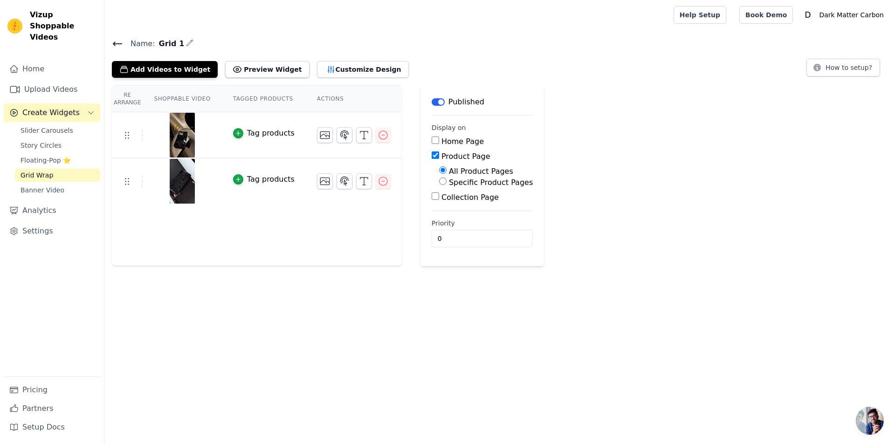
drag, startPoint x: 828, startPoint y: 136, endPoint x: 834, endPoint y: 135, distance: 6.1
click at [834, 135] on div "Re Arrange Shoppable Video Tagged Products Actions Tag products Tag products Sa…" at bounding box center [499, 175] width 791 height 181
